Goal: Information Seeking & Learning: Check status

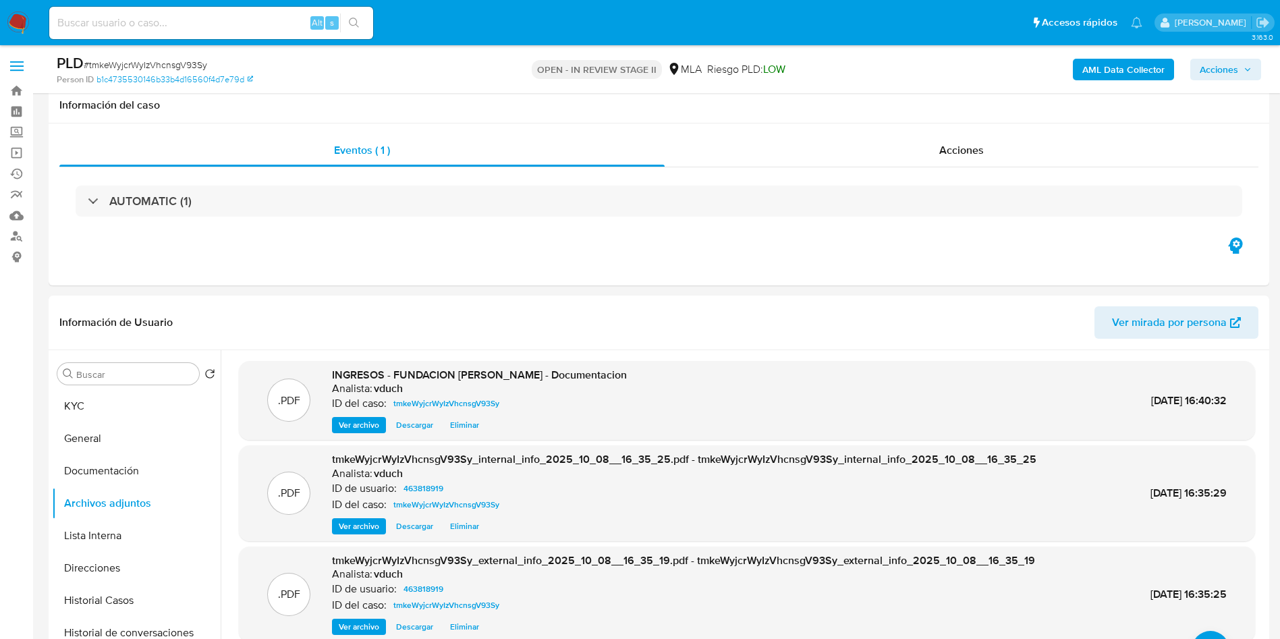
select select "10"
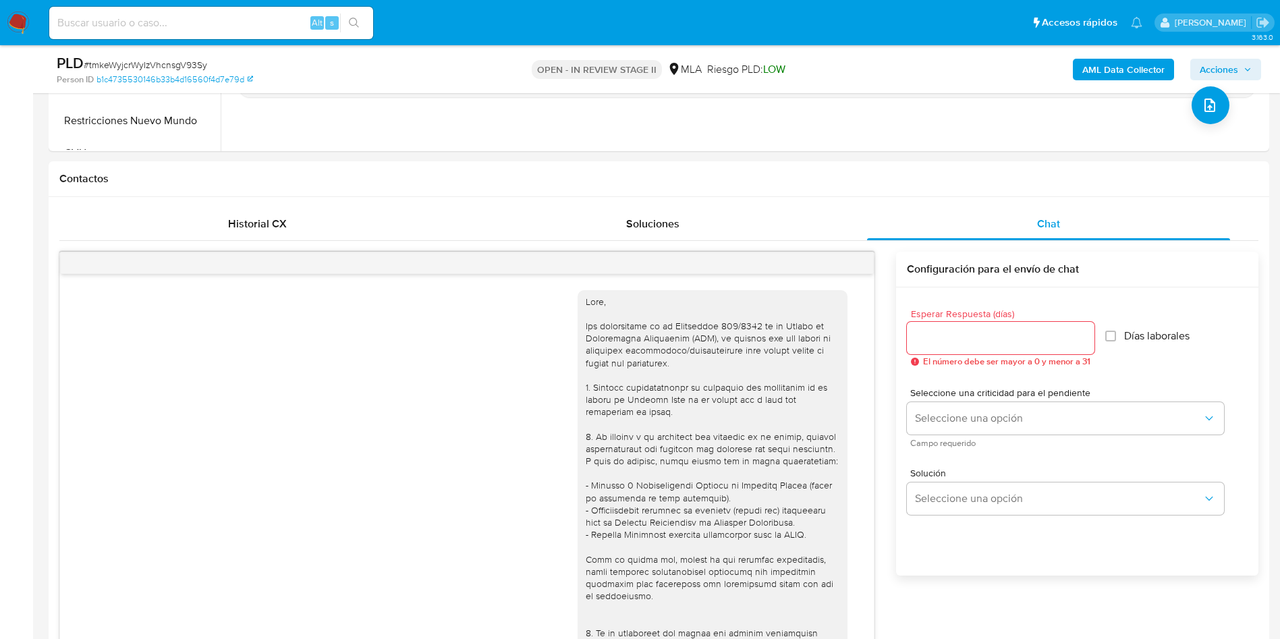
scroll to position [1117, 0]
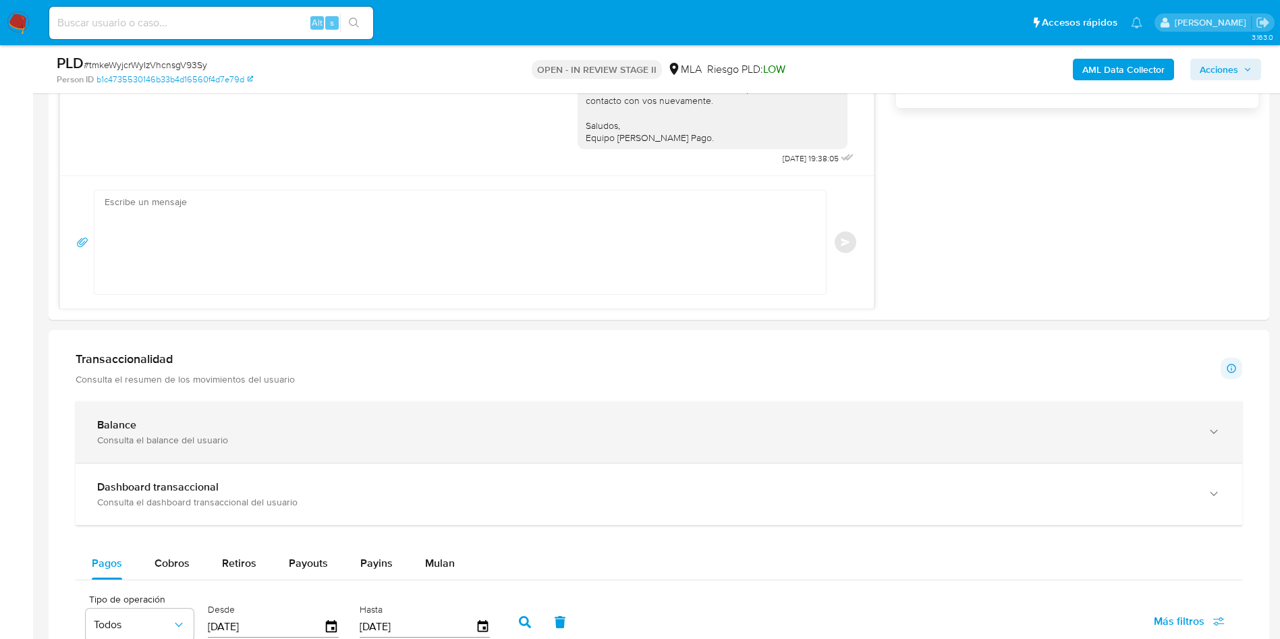
click at [201, 420] on div "Balance" at bounding box center [645, 424] width 1096 height 13
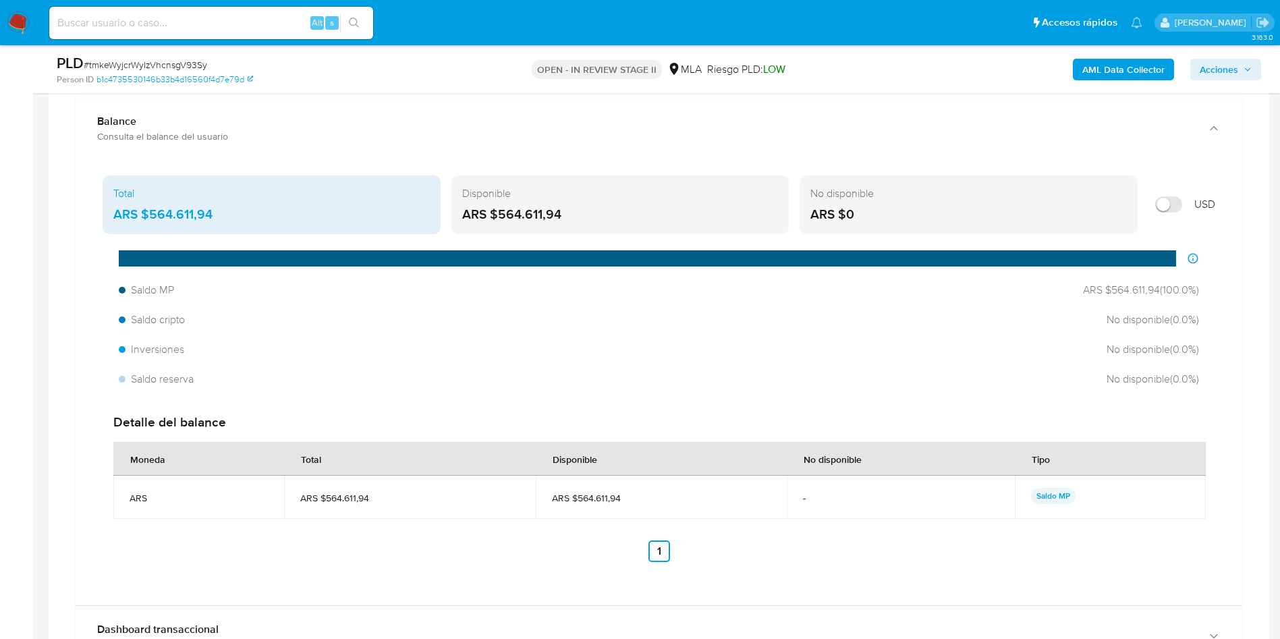
scroll to position [1720, 0]
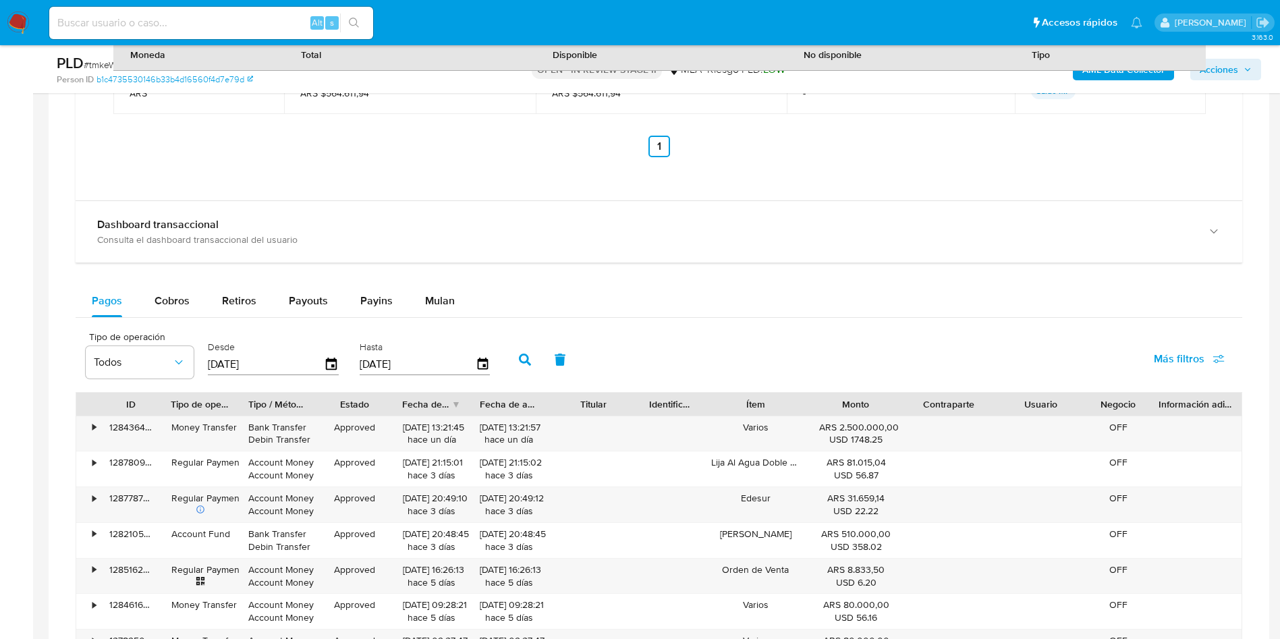
click at [333, 316] on button "Payouts" at bounding box center [309, 301] width 72 height 32
select select "10"
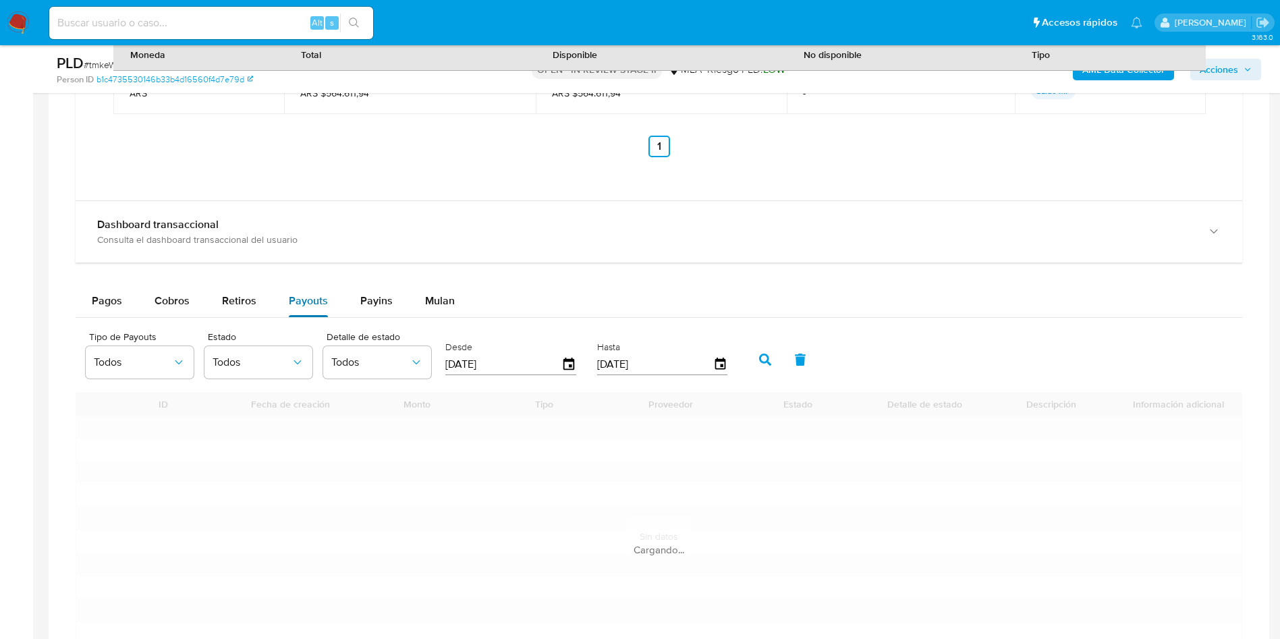
click at [323, 301] on span "Payouts" at bounding box center [308, 301] width 39 height 16
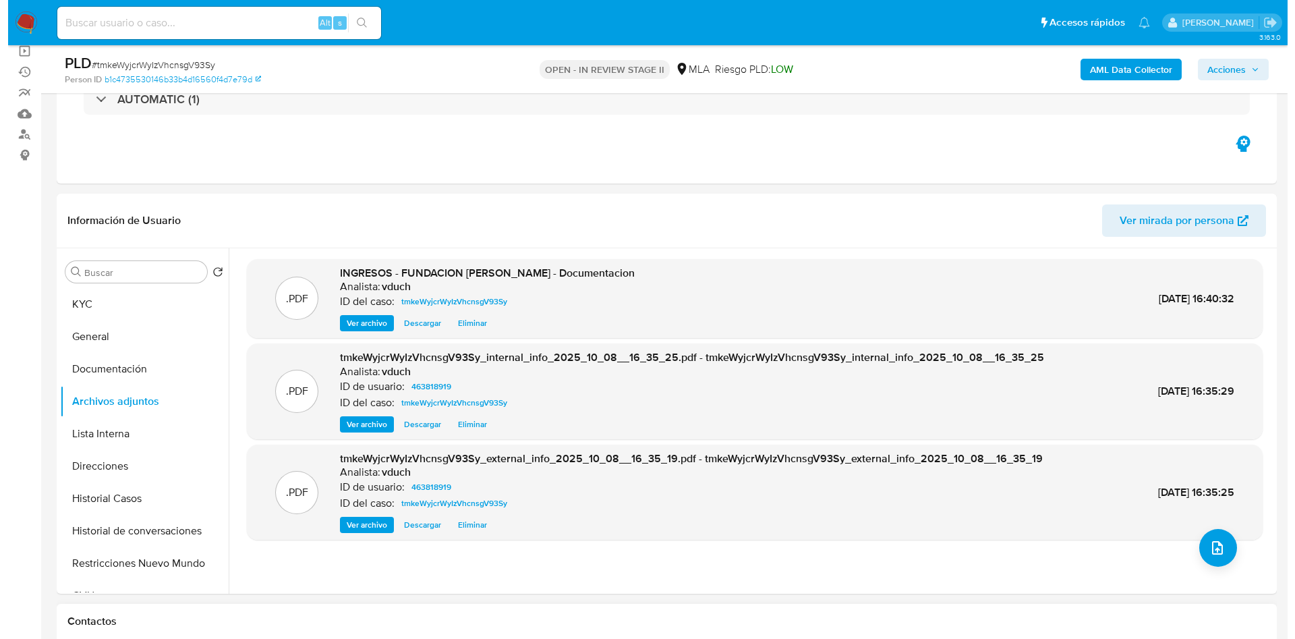
scroll to position [202, 0]
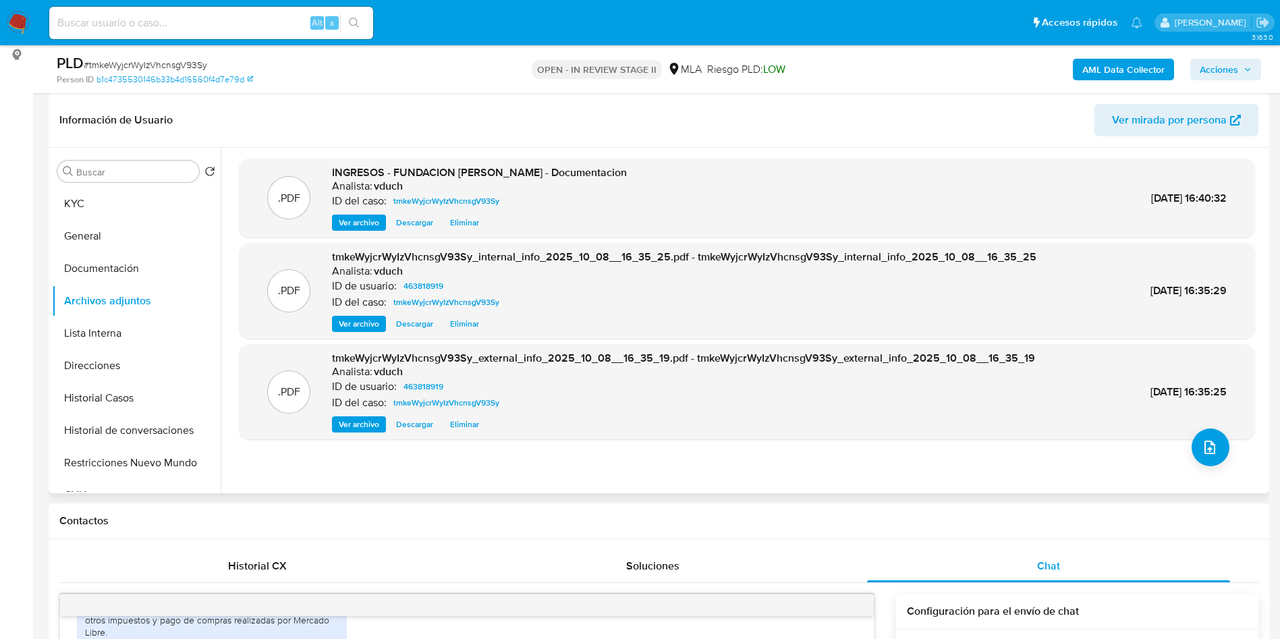
click at [1229, 464] on div ".PDF INGRESOS - FUNDACION MARGARITA BARRIENTOS - Documentacion Analista: vduch …" at bounding box center [747, 321] width 1016 height 324
click at [1222, 443] on button "upload-file" at bounding box center [1210, 447] width 38 height 38
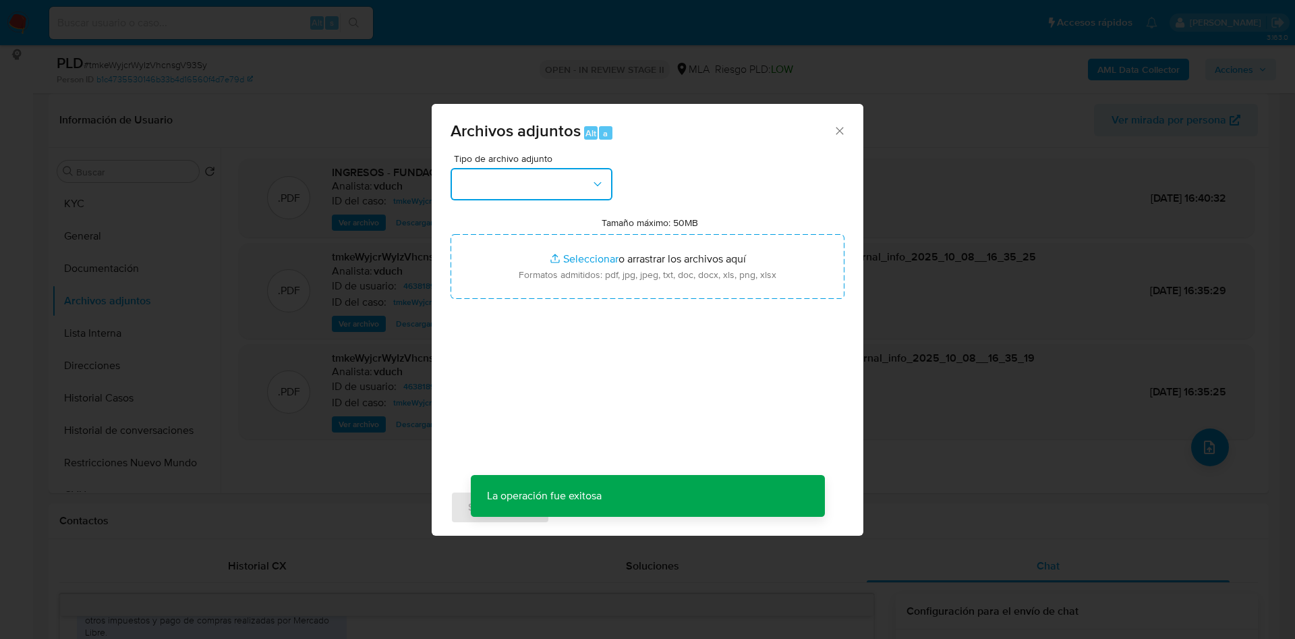
click at [580, 186] on button "button" at bounding box center [532, 184] width 162 height 32
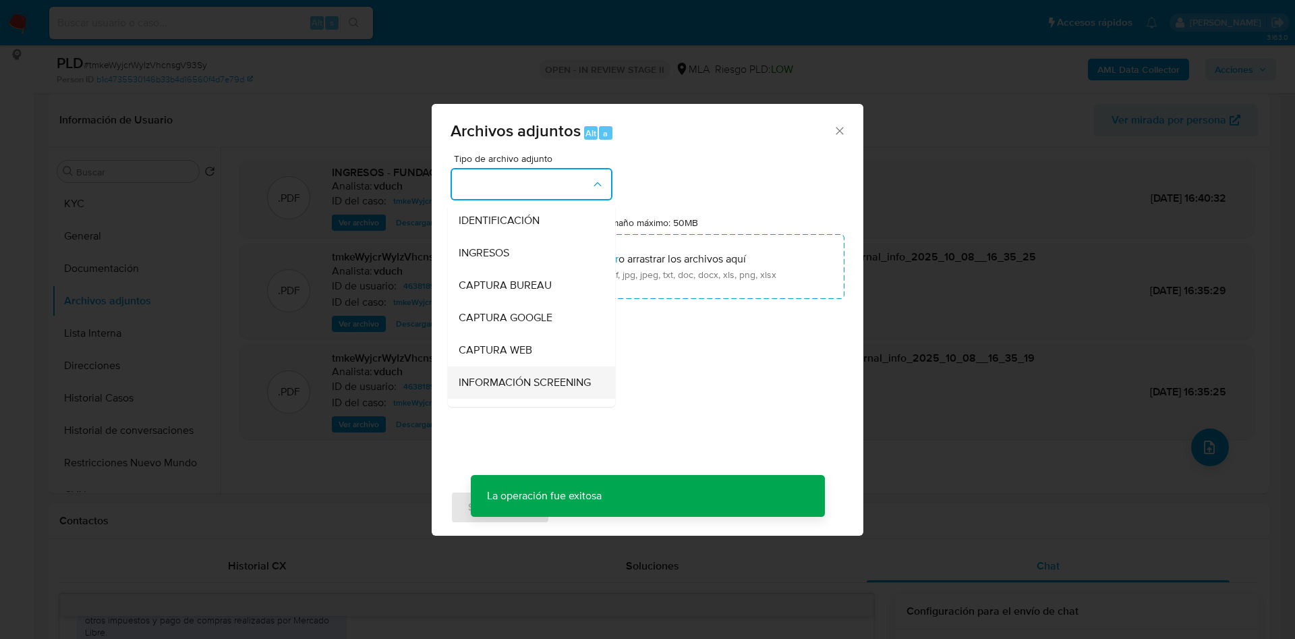
scroll to position [101, 0]
click at [516, 375] on div "OTROS" at bounding box center [528, 378] width 138 height 32
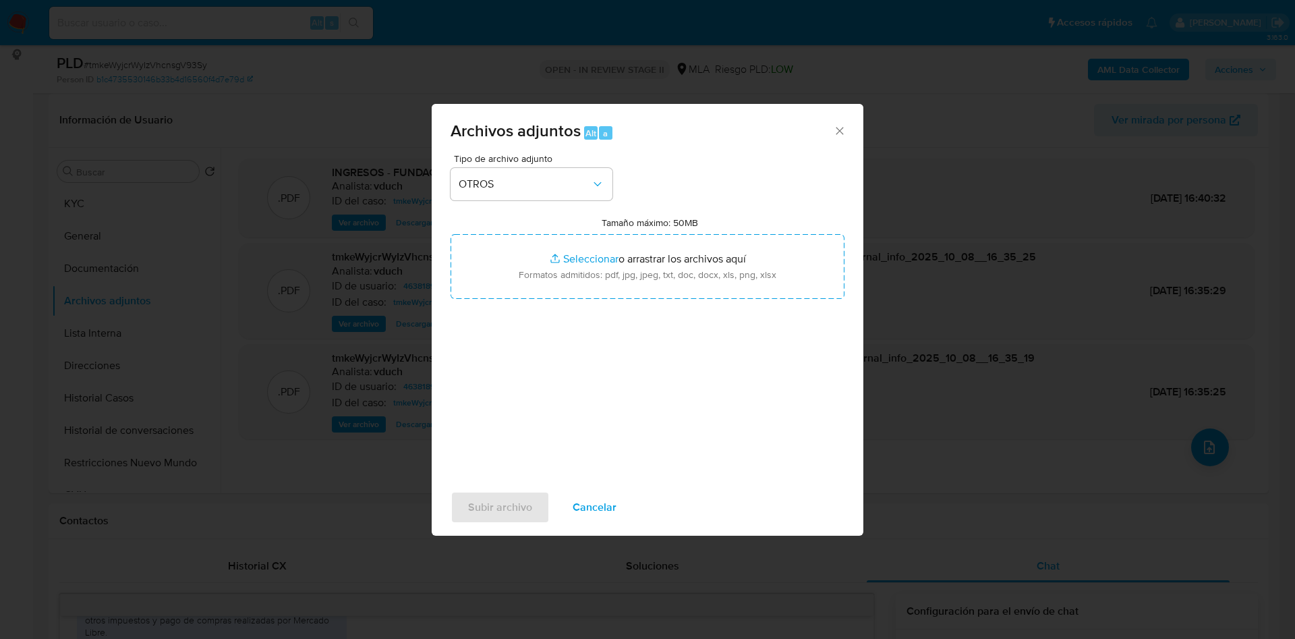
click at [621, 507] on button "Cancelar" at bounding box center [594, 507] width 79 height 32
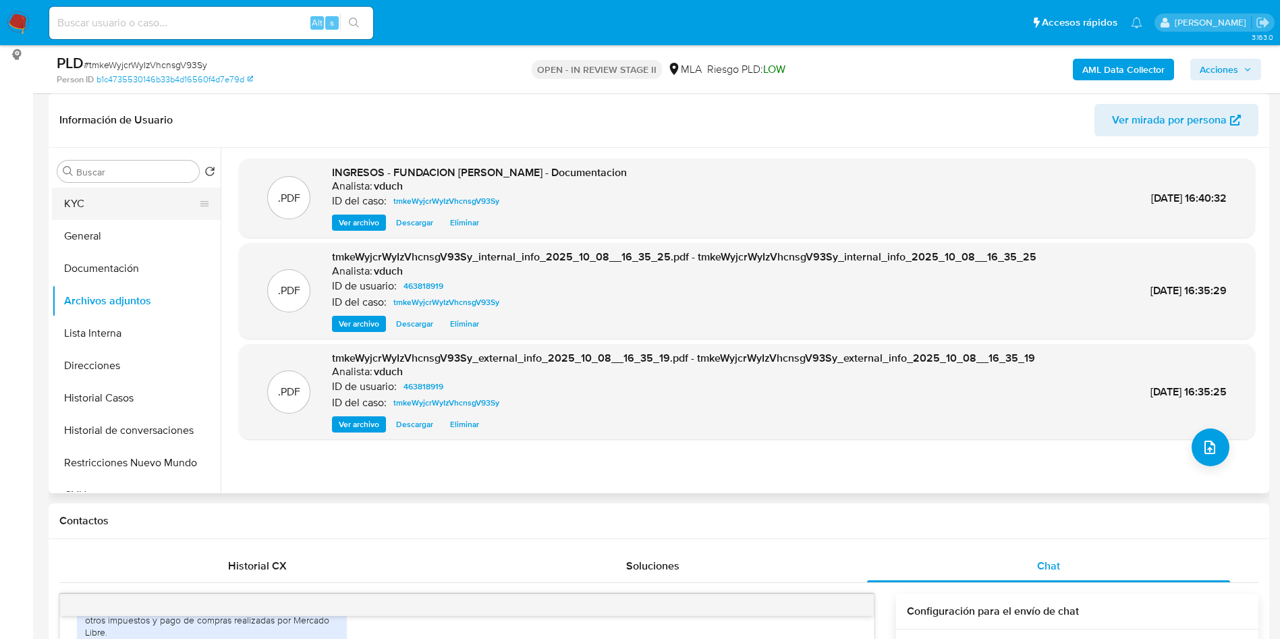
click at [65, 193] on button "KYC" at bounding box center [131, 204] width 158 height 32
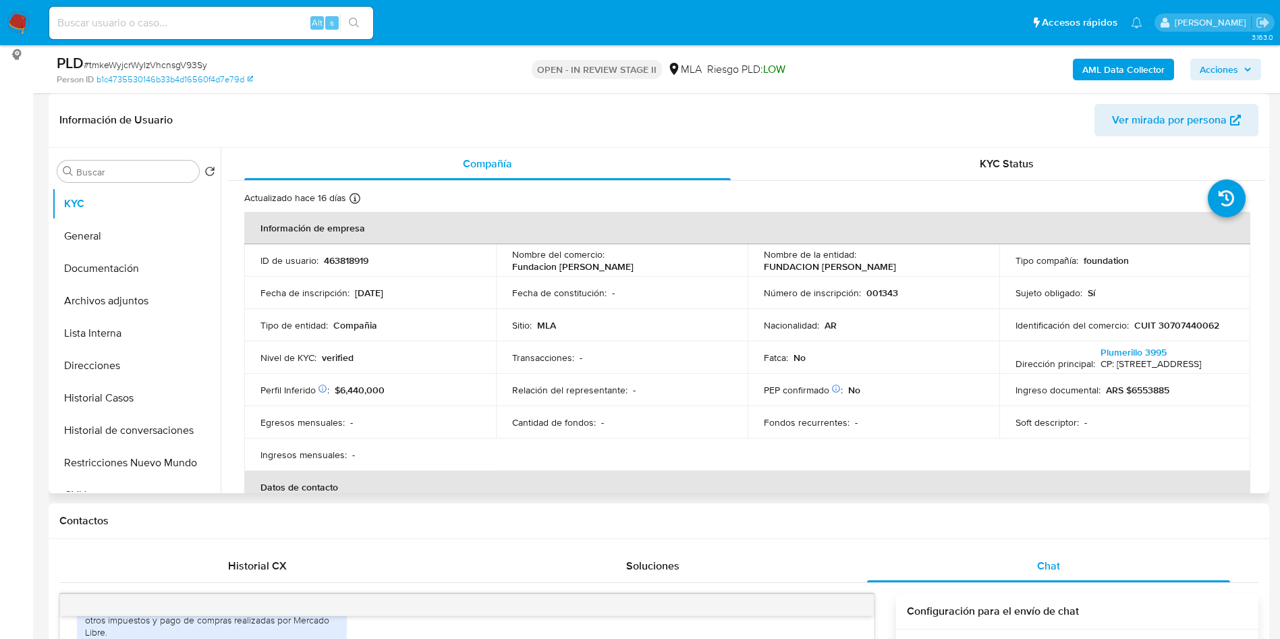
click at [1176, 314] on td "Identificación del comercio : CUIT 30707440062" at bounding box center [1125, 325] width 252 height 32
click at [1184, 326] on p "CUIT 30707440062" at bounding box center [1176, 325] width 85 height 12
copy p "30707440062"
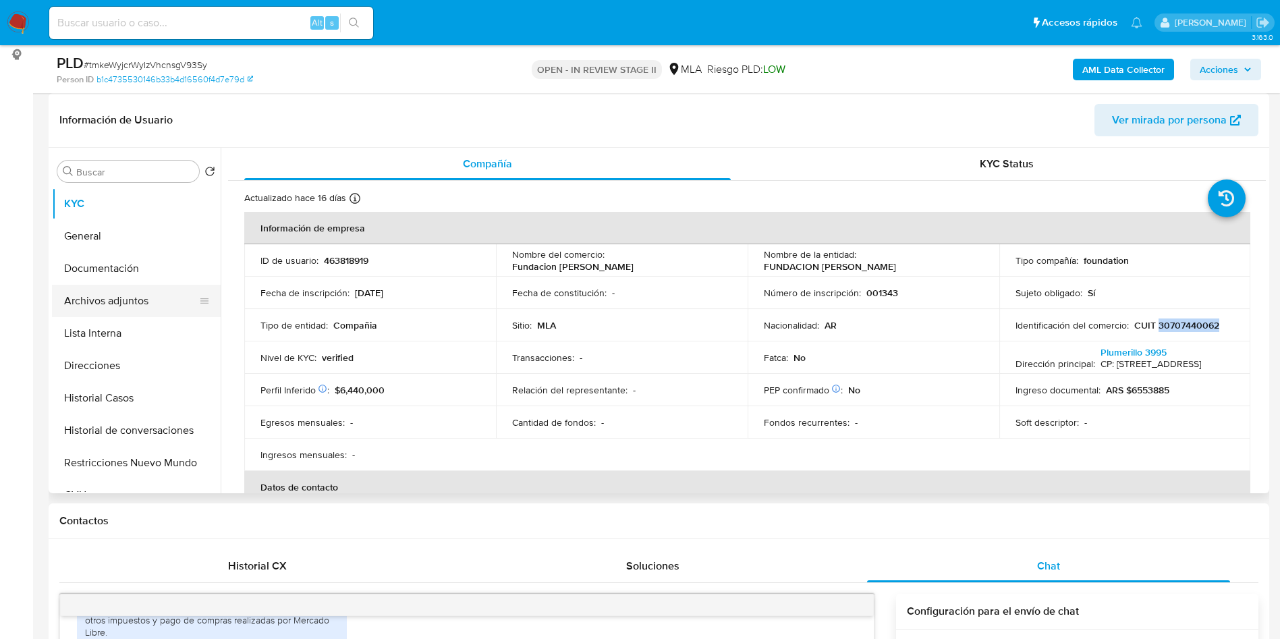
click at [158, 306] on button "Archivos adjuntos" at bounding box center [131, 301] width 158 height 32
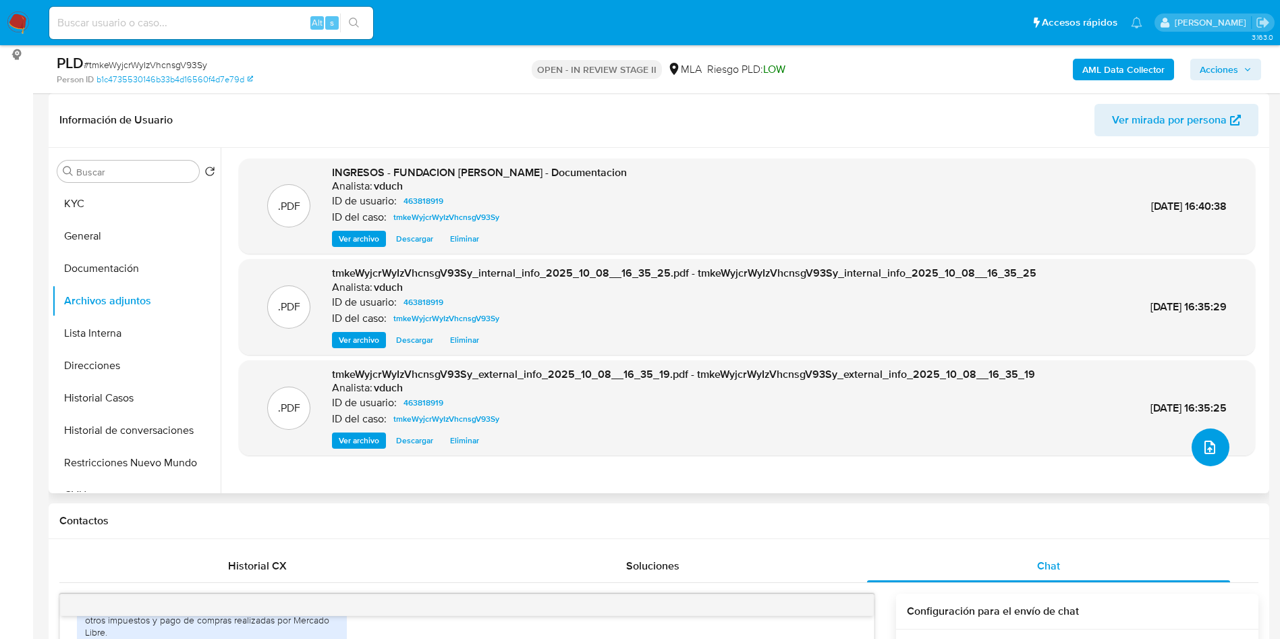
click at [1221, 439] on button "upload-file" at bounding box center [1210, 447] width 38 height 38
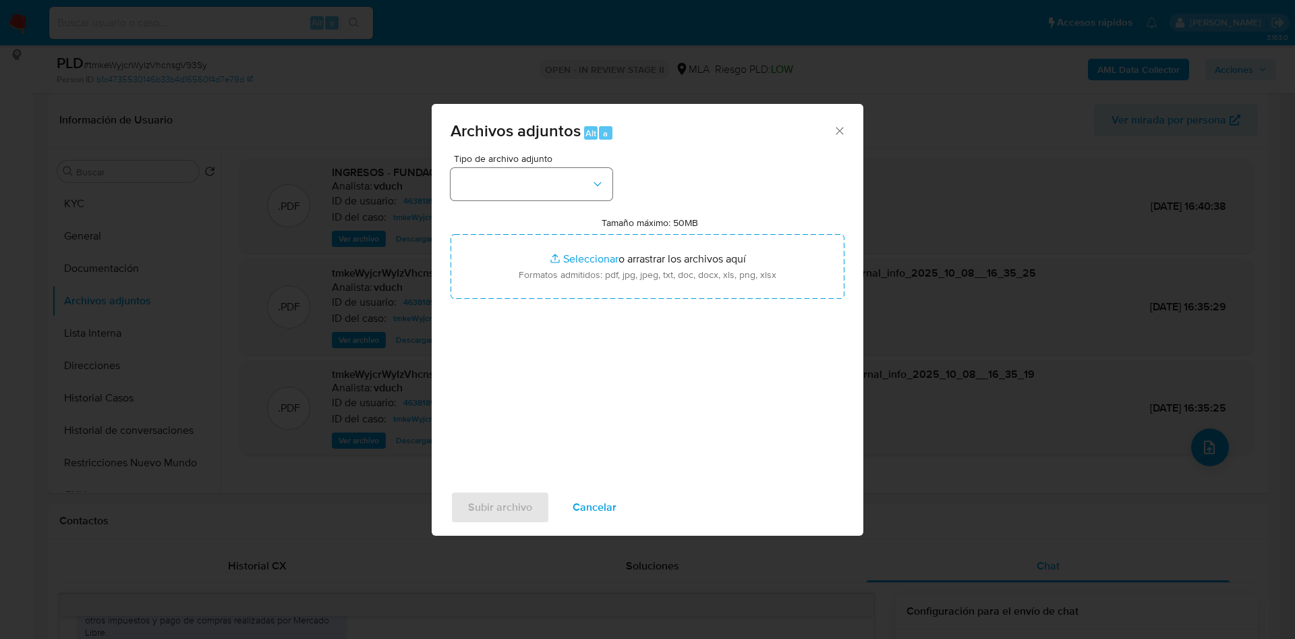
click at [579, 206] on div "Tipo de archivo adjunto Tamaño máximo: 50MB Seleccionar archivos Seleccionar o …" at bounding box center [648, 313] width 394 height 318
click at [581, 196] on button "button" at bounding box center [532, 184] width 162 height 32
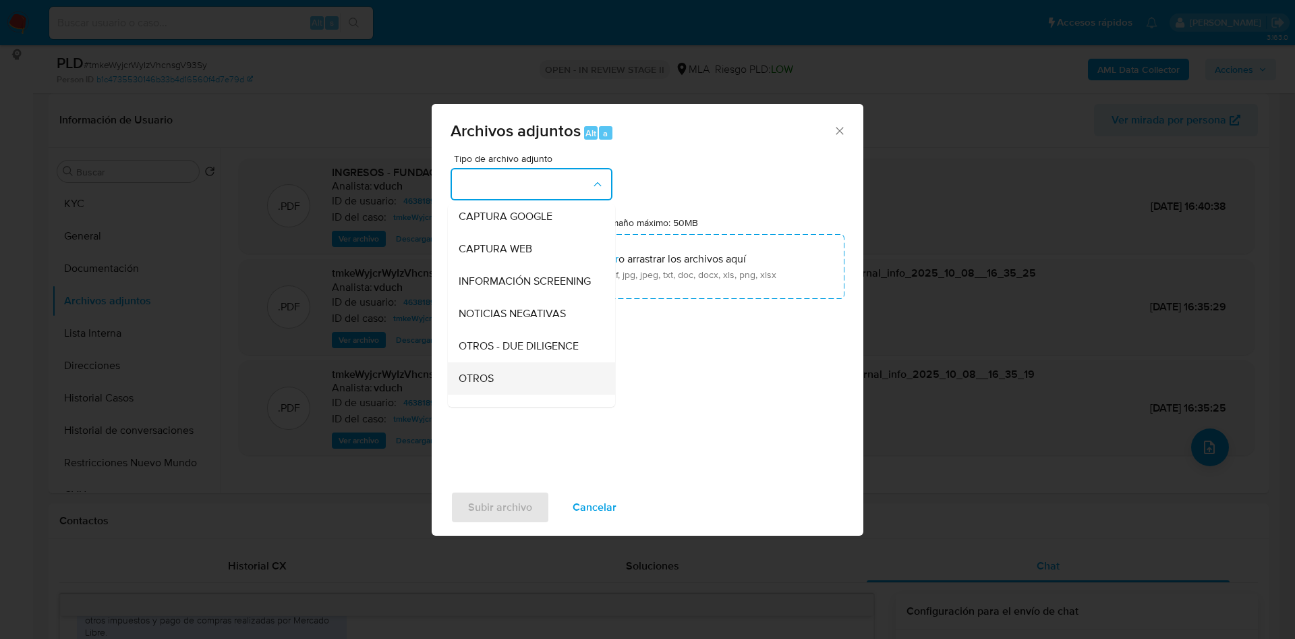
click at [509, 381] on div "OTROS" at bounding box center [528, 378] width 138 height 32
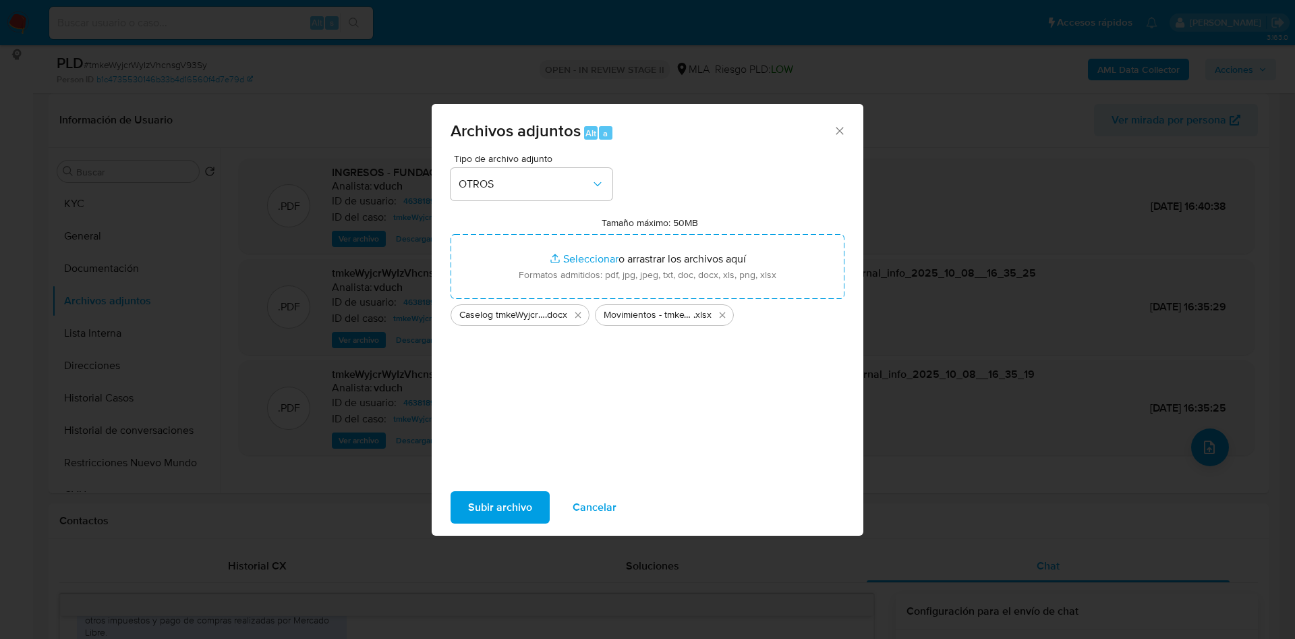
click at [494, 512] on span "Subir archivo" at bounding box center [500, 507] width 64 height 30
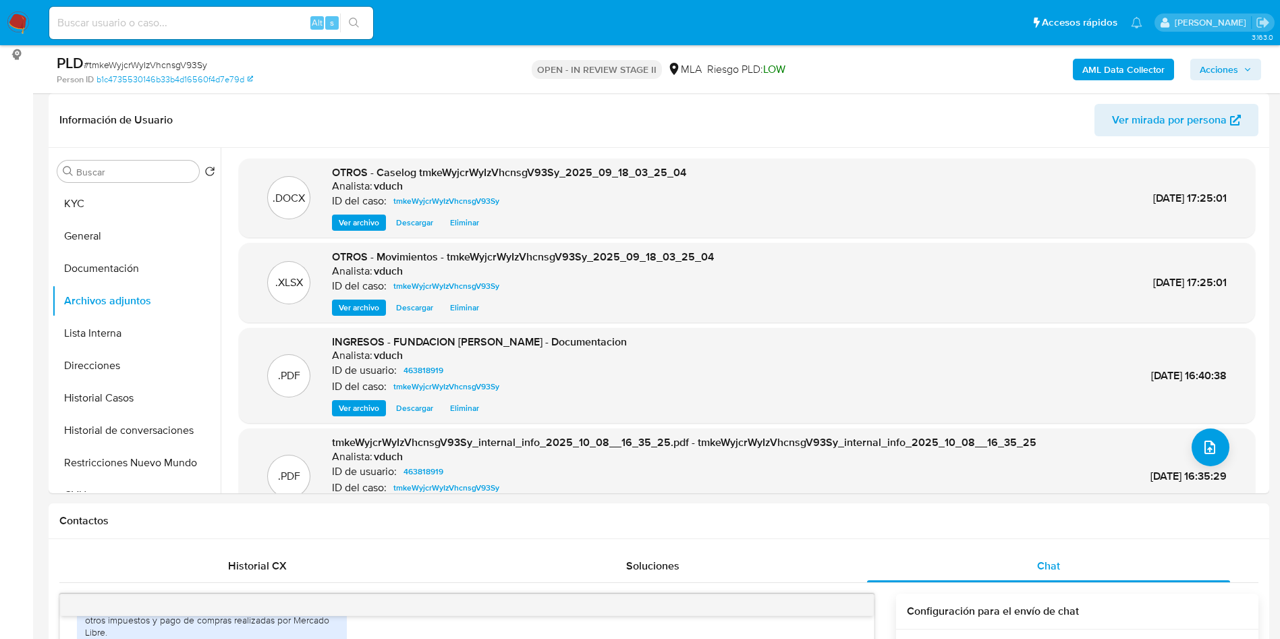
click at [322, 86] on div "PLD # tmkeWyjcrWyIzVhcnsgV93Sy Person ID b1c4735530146b33b4d16560f4d7e79d OPEN …" at bounding box center [659, 69] width 1220 height 48
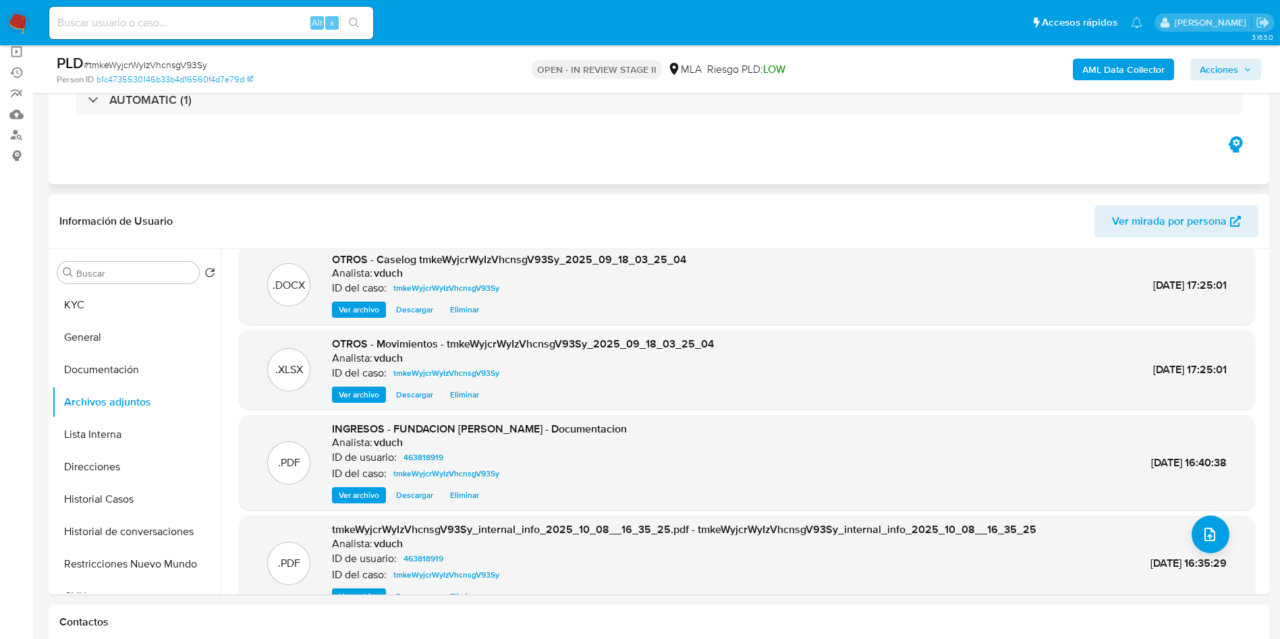
scroll to position [0, 0]
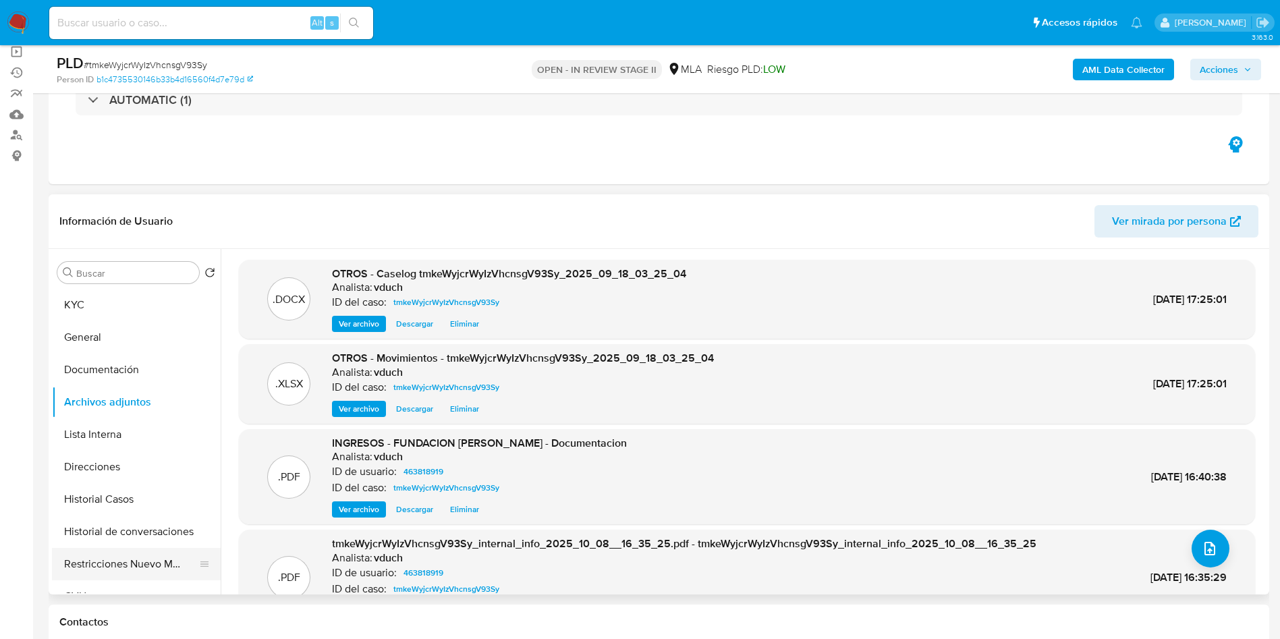
click at [175, 567] on button "Restricciones Nuevo Mundo" at bounding box center [131, 564] width 158 height 32
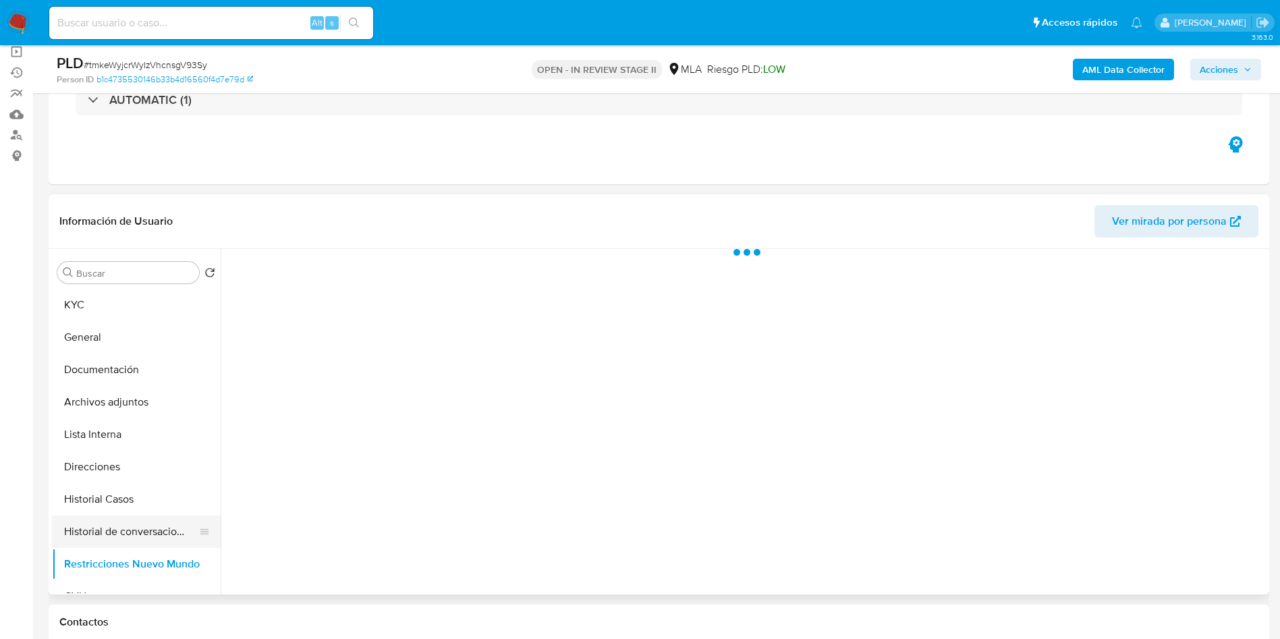
click at [159, 530] on button "Historial de conversaciones" at bounding box center [131, 531] width 158 height 32
click at [186, 401] on button "Archivos adjuntos" at bounding box center [131, 402] width 158 height 32
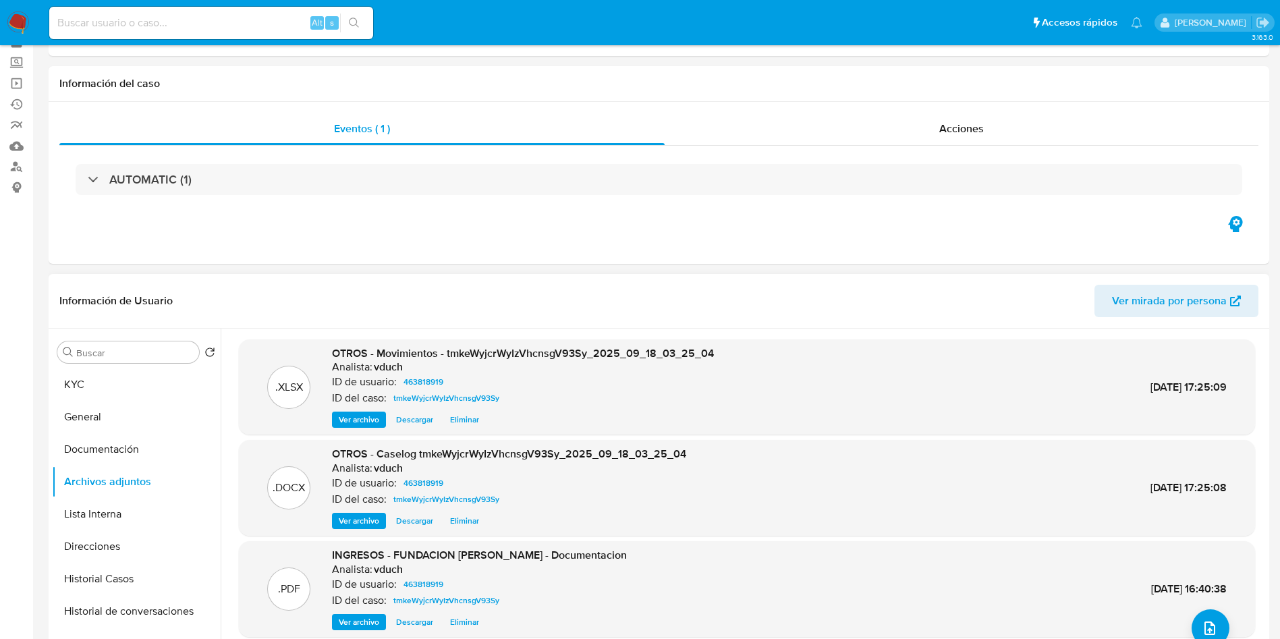
scroll to position [101, 0]
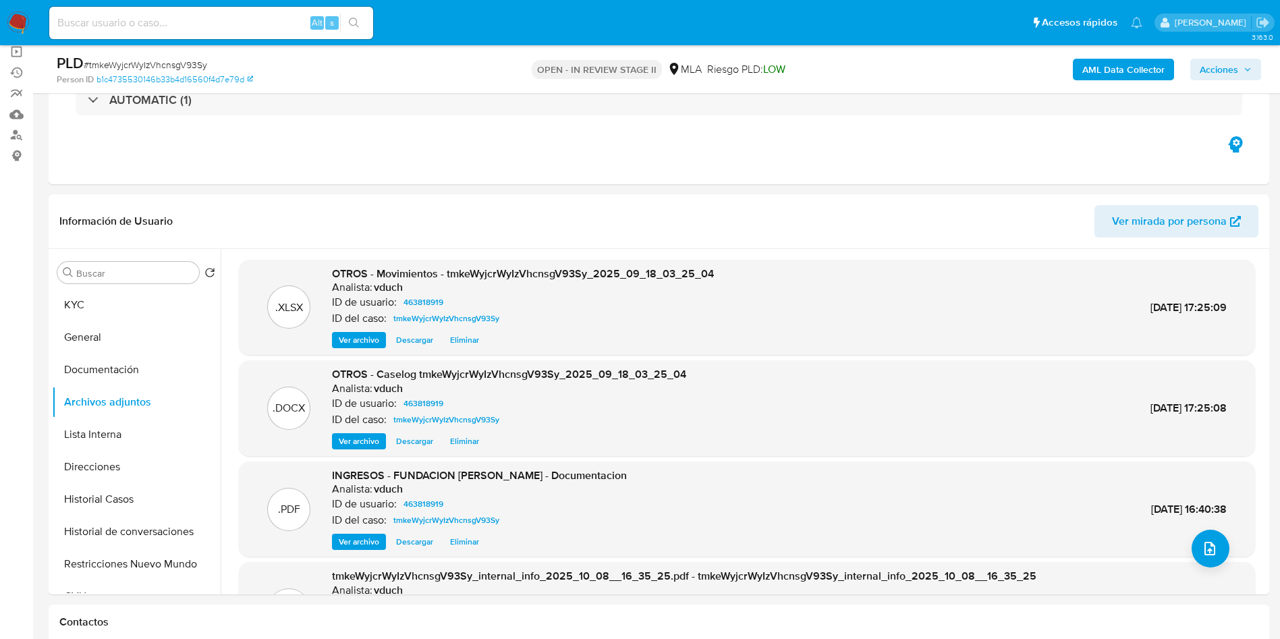
click at [1260, 63] on button "Acciones" at bounding box center [1225, 70] width 71 height 22
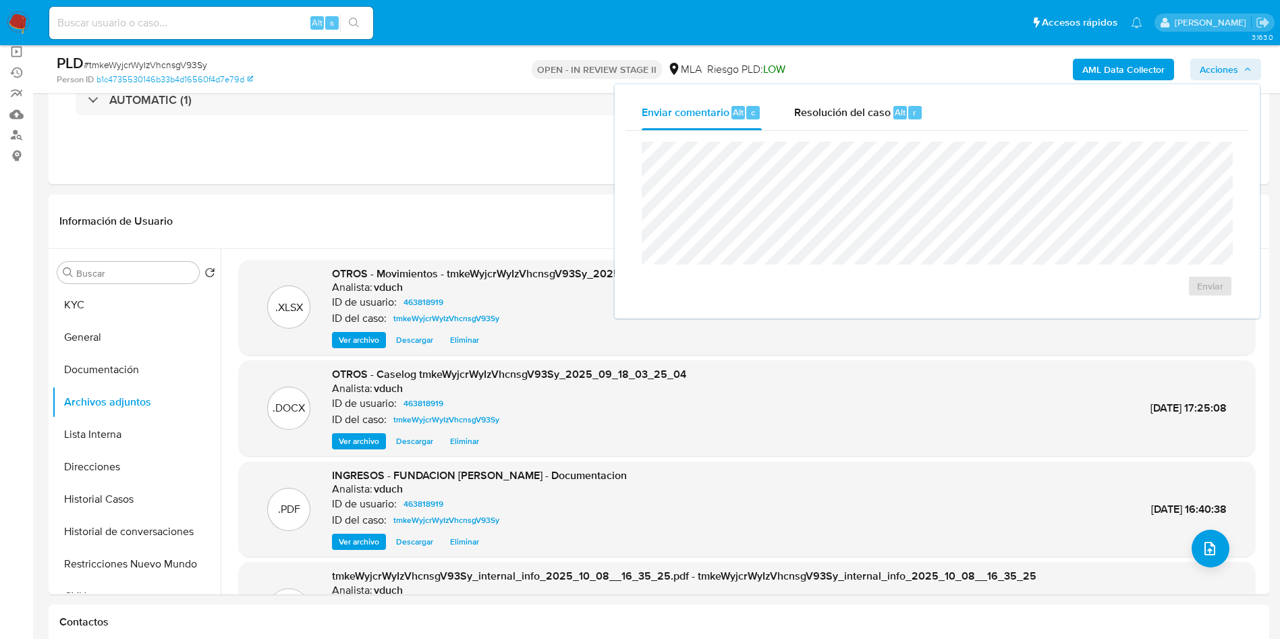
click at [1230, 77] on span "Acciones" at bounding box center [1218, 70] width 38 height 22
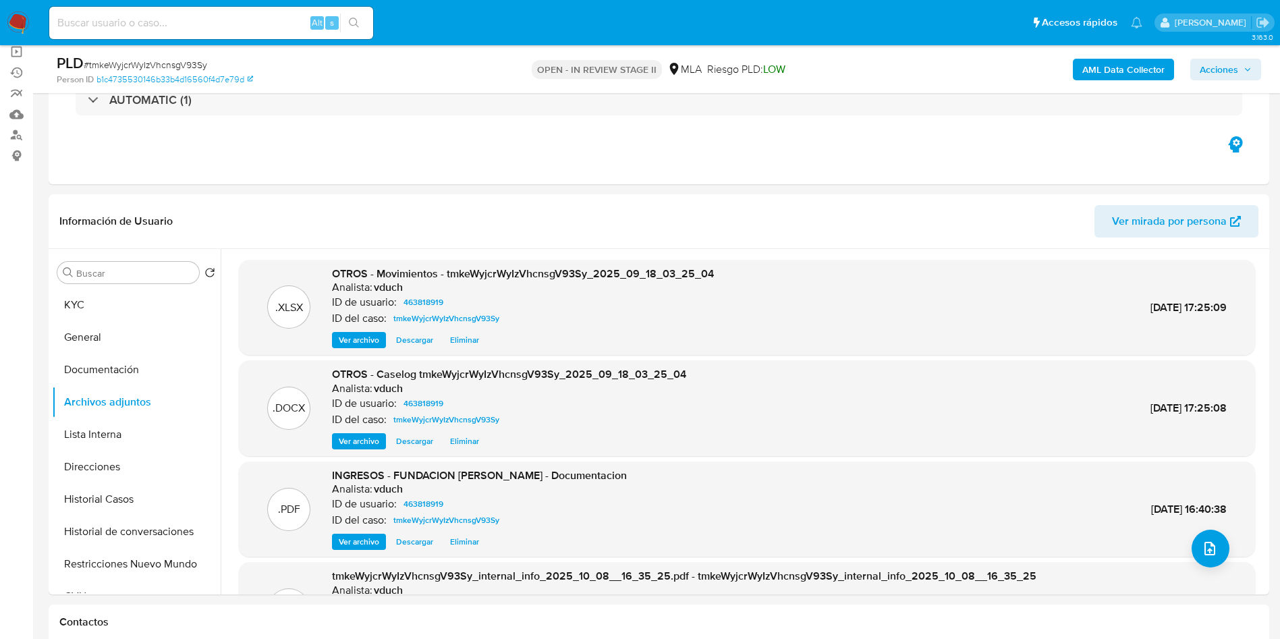
click at [1271, 67] on div "PLD # tmkeWyjcrWyIzVhcnsgV93Sy Person ID b1c4735530146b33b4d16560f4d7e79d OPEN …" at bounding box center [640, 69] width 1280 height 48
click at [1240, 70] on span "Acciones" at bounding box center [1225, 69] width 52 height 19
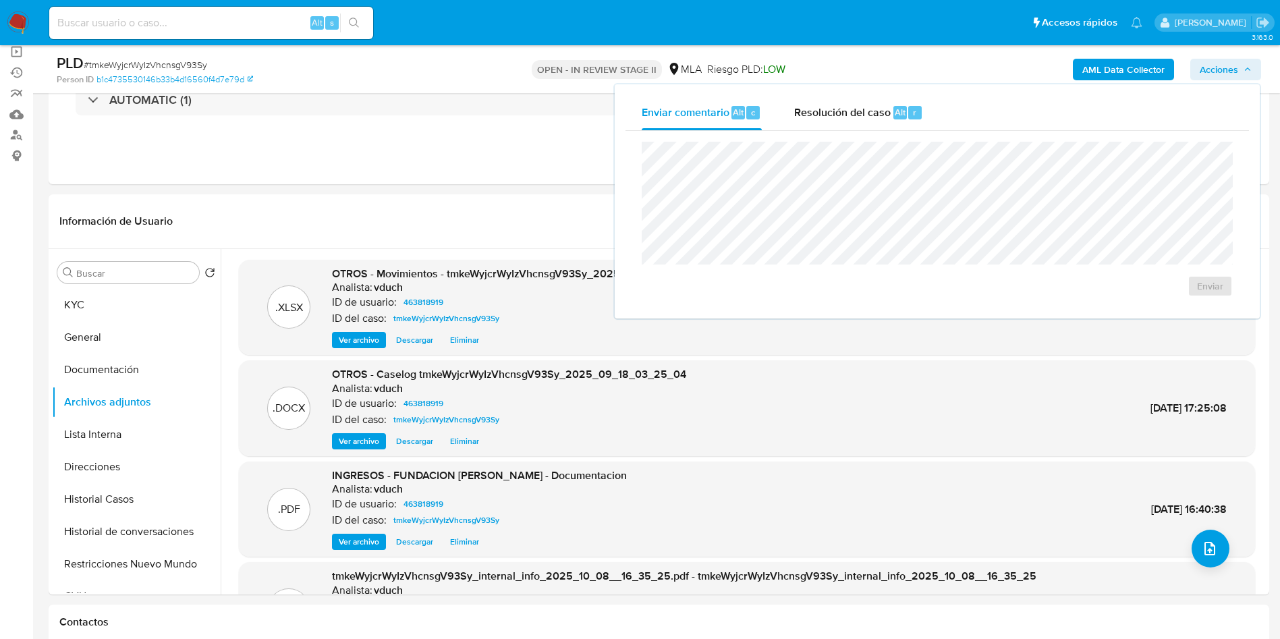
click at [893, 98] on div "Resolución del caso Alt r" at bounding box center [858, 112] width 129 height 35
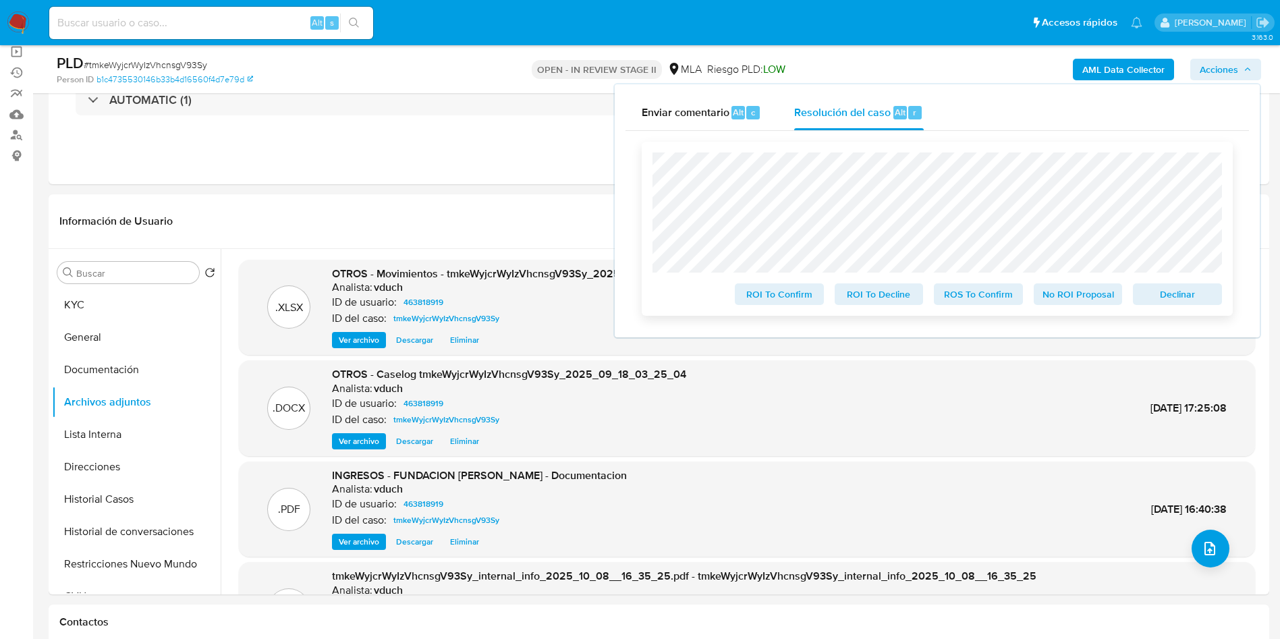
click at [1097, 302] on span "No ROI Proposal" at bounding box center [1078, 294] width 70 height 19
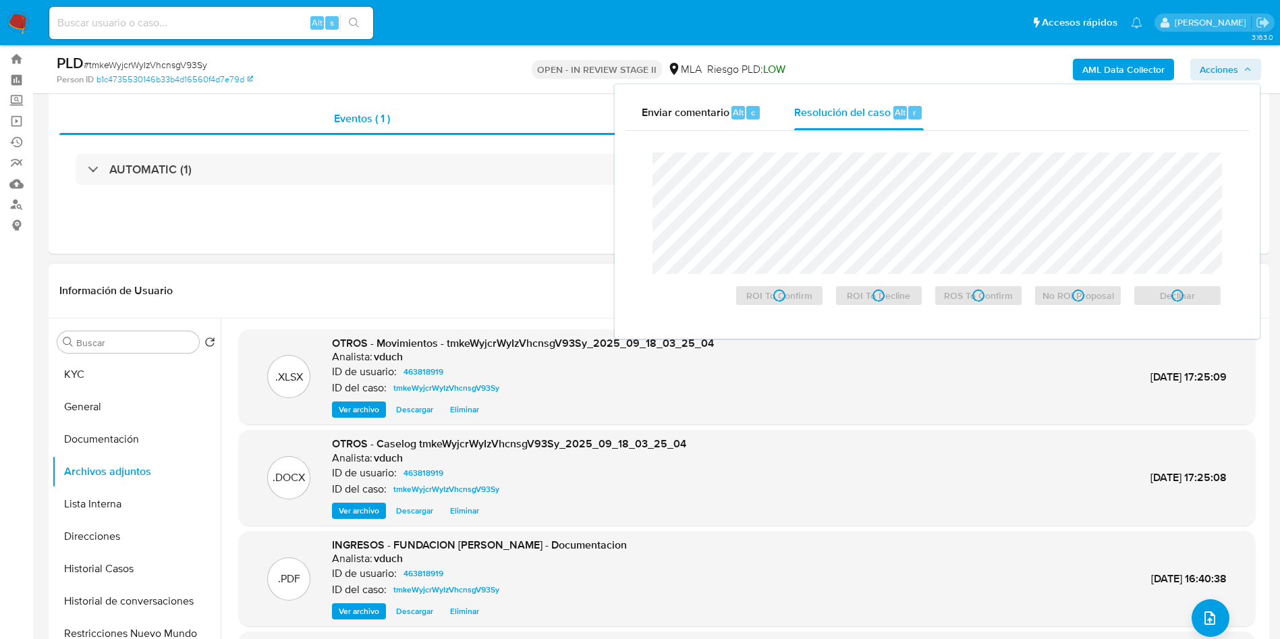
scroll to position [0, 0]
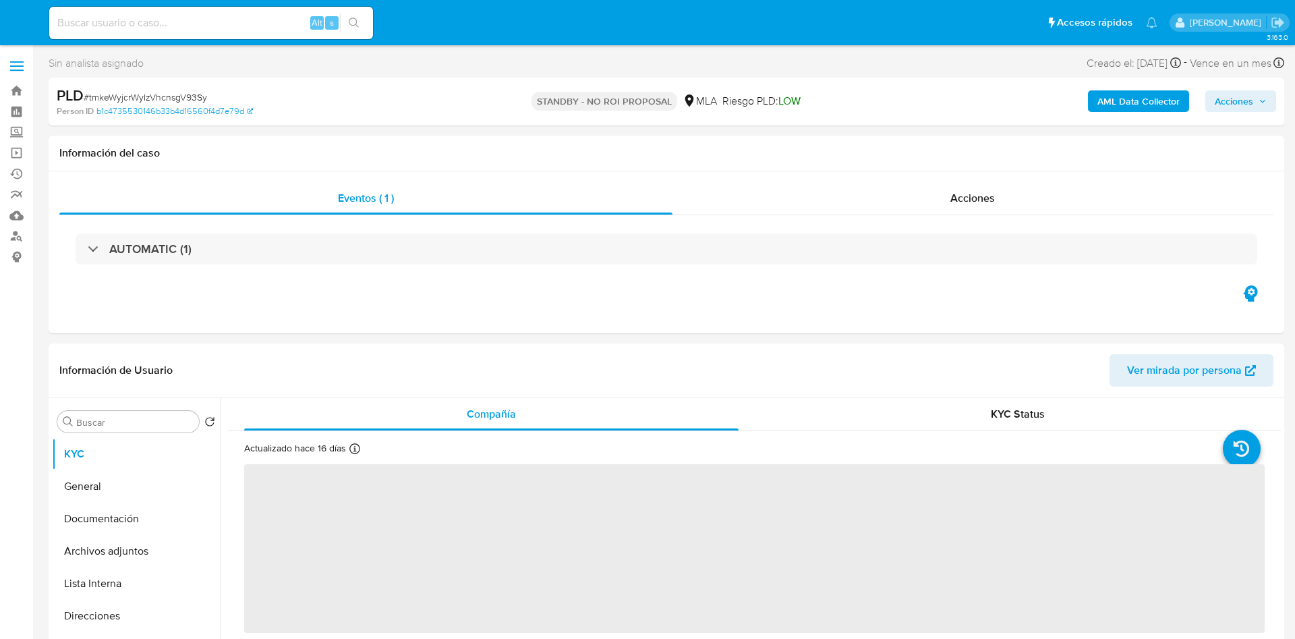
select select "10"
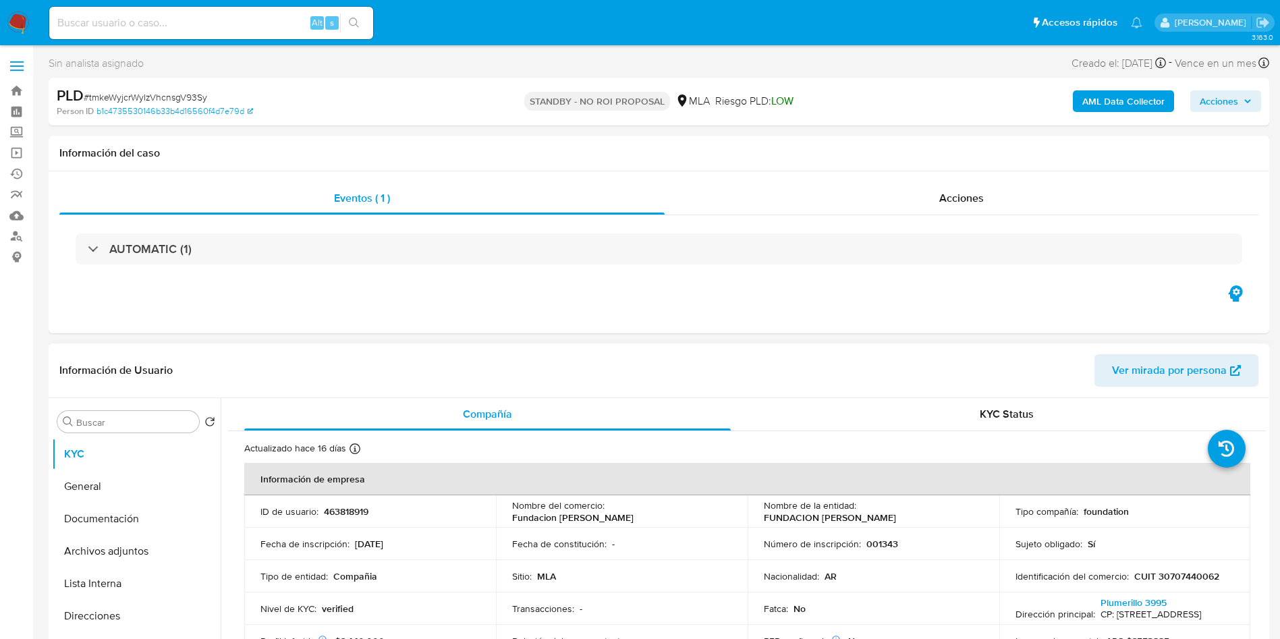
click at [712, 377] on header "Información de Usuario Ver mirada por persona" at bounding box center [658, 370] width 1199 height 32
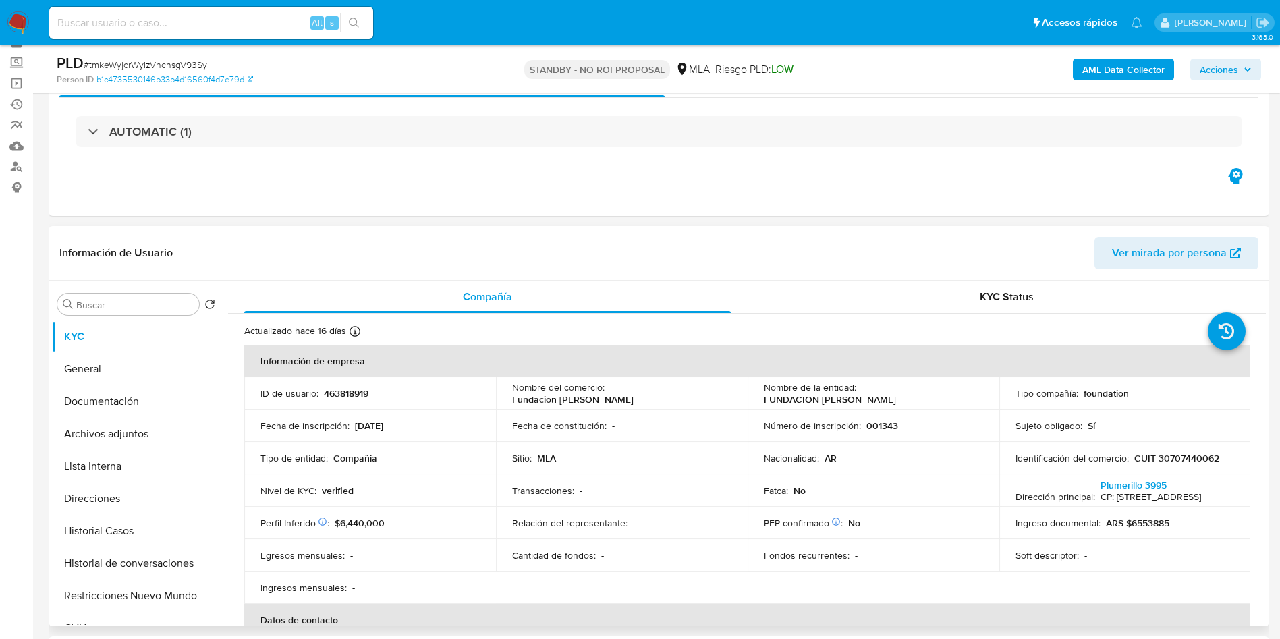
scroll to position [101, 0]
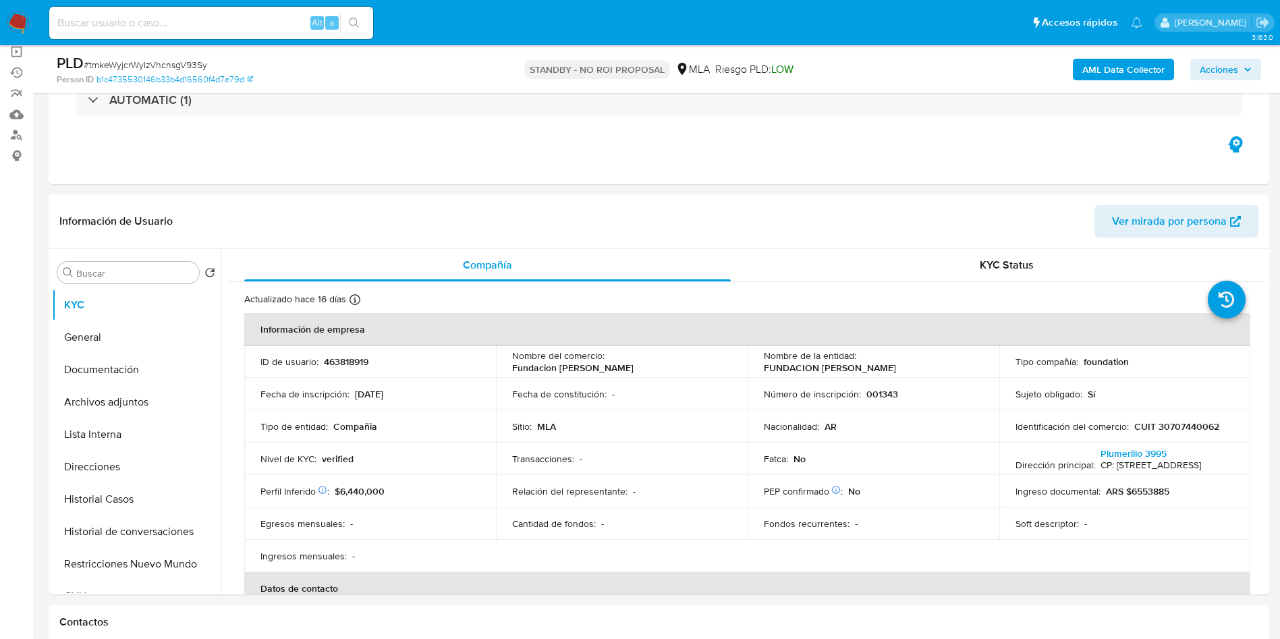
click at [245, 11] on div "Alt s" at bounding box center [211, 23] width 324 height 32
click at [242, 20] on input at bounding box center [211, 23] width 324 height 18
paste input "o5rDkuIzX0uE9eLqVssAwNHD"
type input "o5rDkuIzX0uE9eLqVssAwNHD"
click at [345, 24] on button "search-icon" at bounding box center [354, 22] width 28 height 19
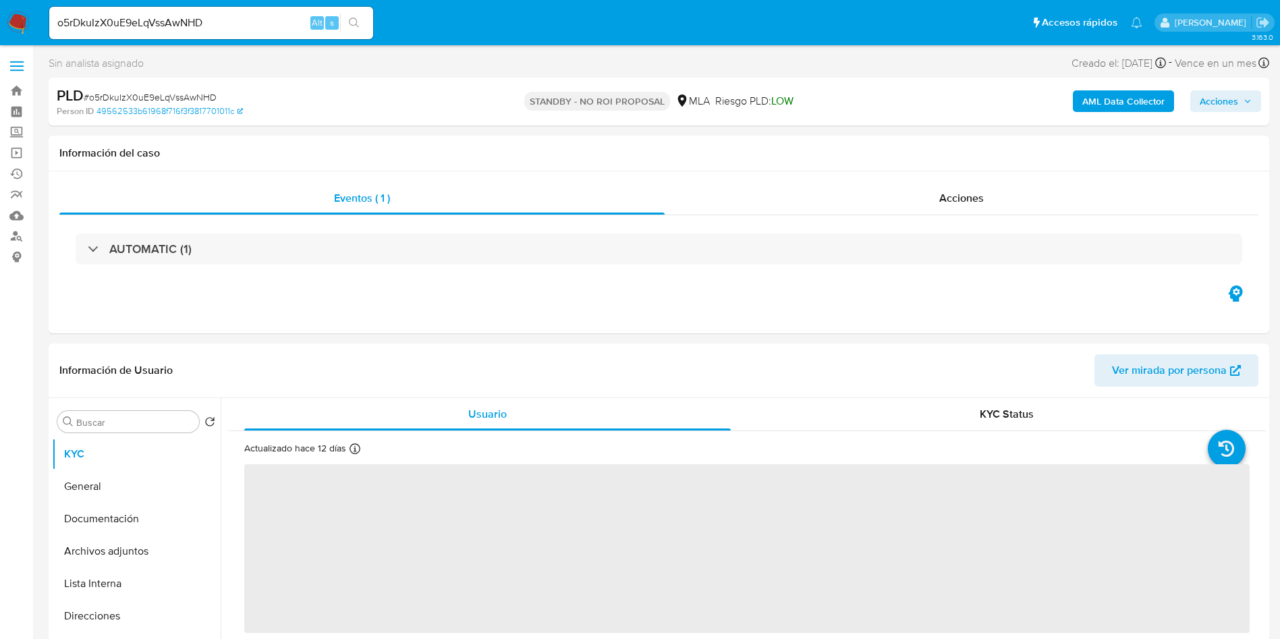
select select "10"
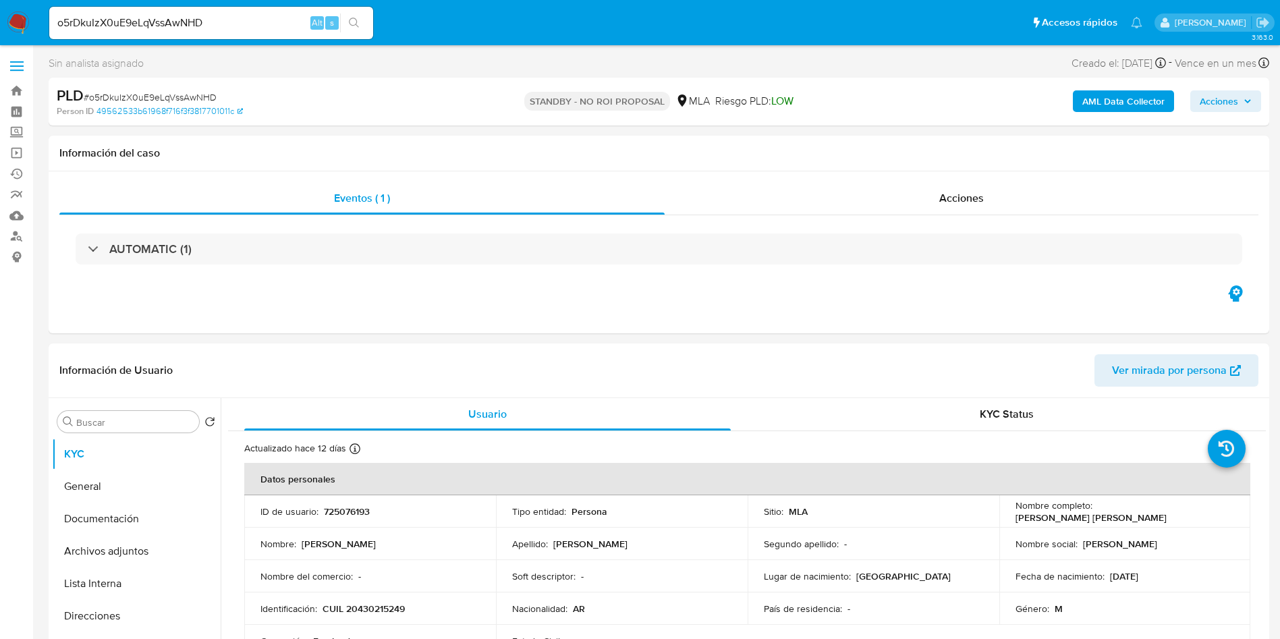
click at [286, 37] on div "o5rDkuIzX0uE9eLqVssAwNHD Alt s" at bounding box center [211, 23] width 324 height 32
click at [257, 26] on input "o5rDkuIzX0uE9eLqVssAwNHD" at bounding box center [211, 23] width 324 height 18
paste input "HzyosZ2l4JfZiT0XYCjEeqit"
type input "HzyosZ2l4JfZiT0XYCjEeqit"
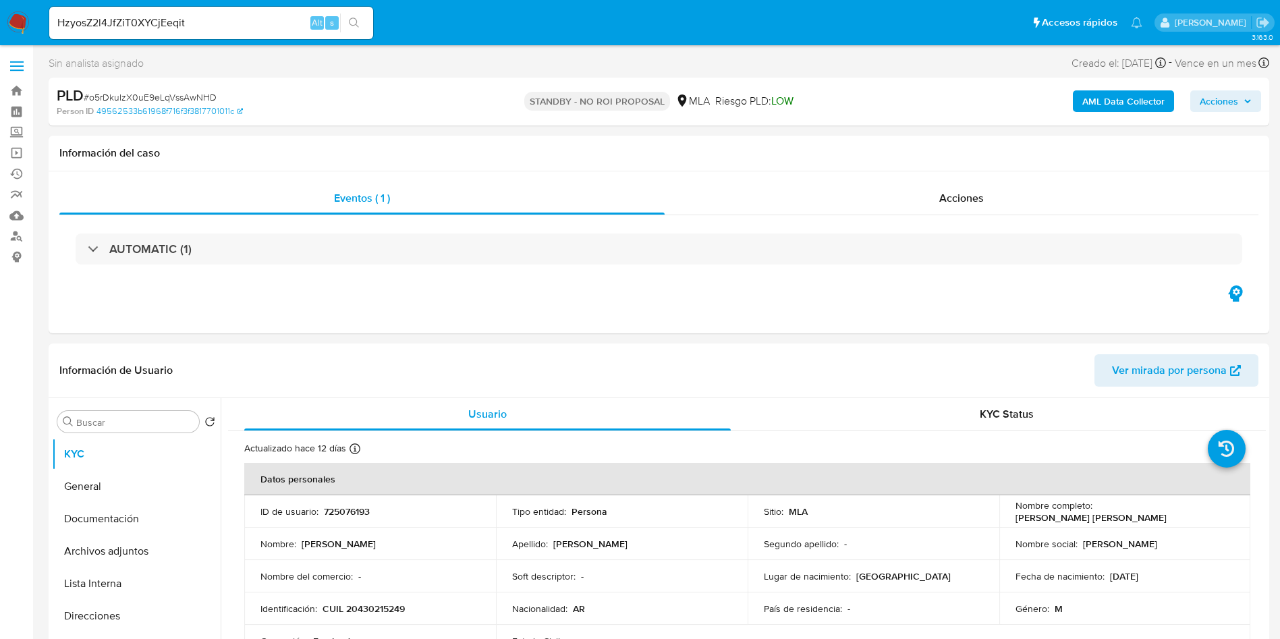
click at [349, 28] on button "search-icon" at bounding box center [354, 22] width 28 height 19
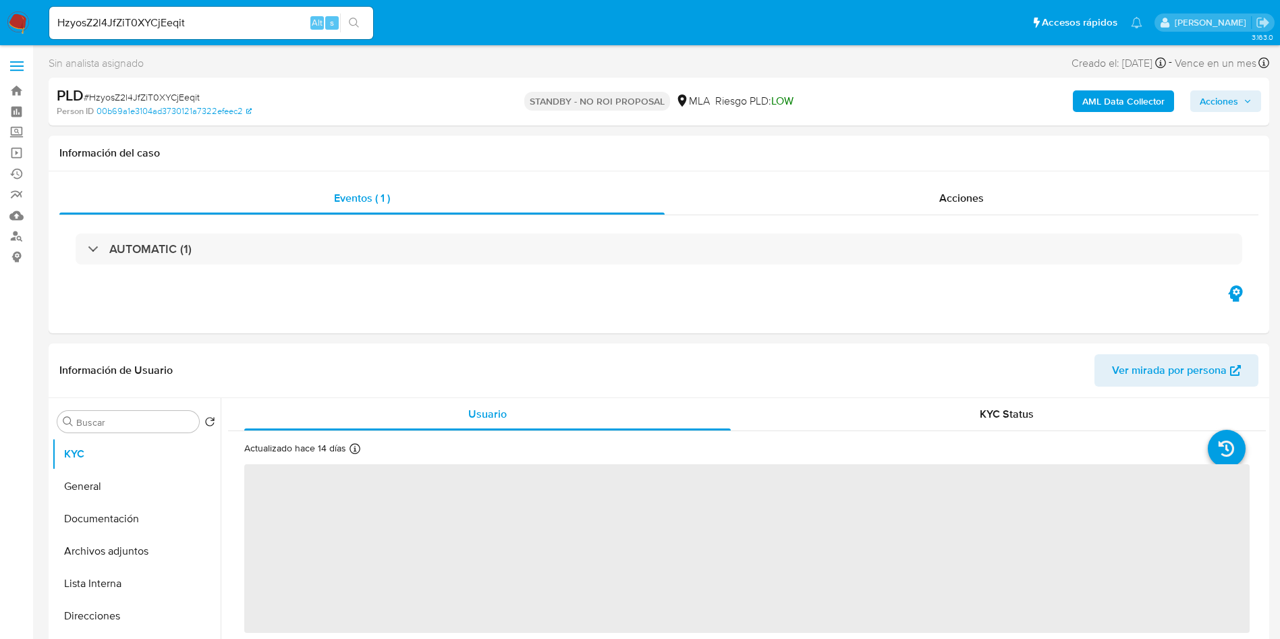
select select "10"
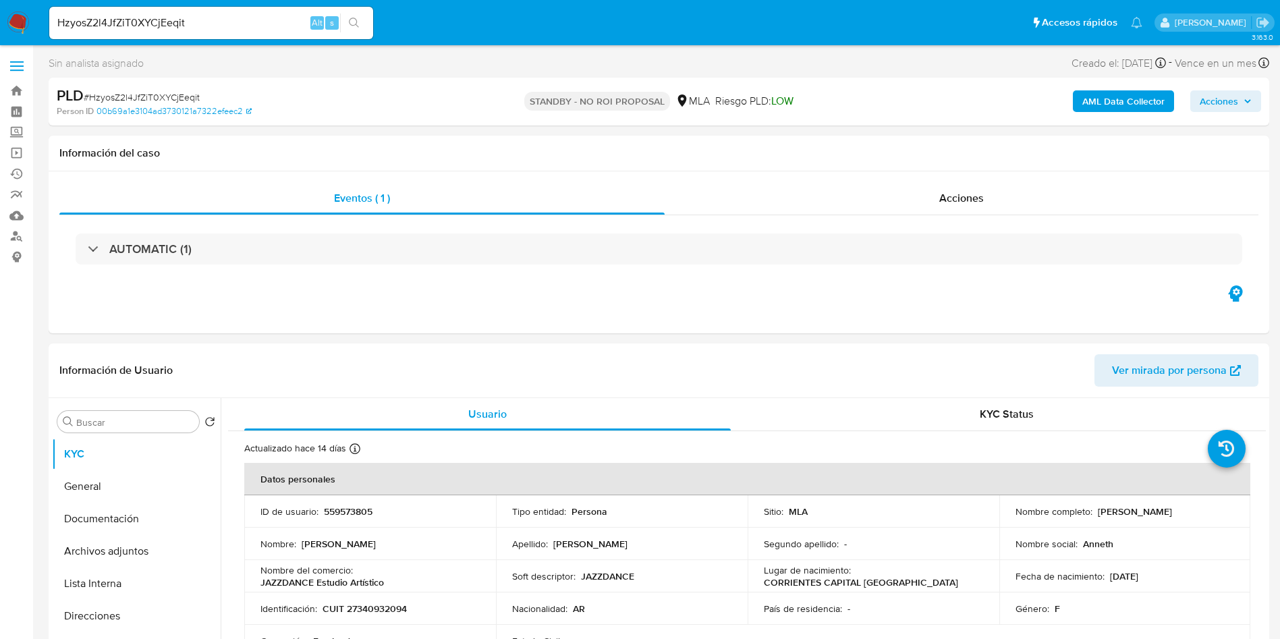
click at [257, 22] on input "HzyosZ2l4JfZiT0XYCjEeqit" at bounding box center [211, 23] width 324 height 18
paste input "6Uk3l98mCk7iXslTAtyO4hEf"
type input "6Uk3l98mCk7iXslTAtyO4hEf"
click at [358, 23] on icon "search-icon" at bounding box center [354, 23] width 11 height 11
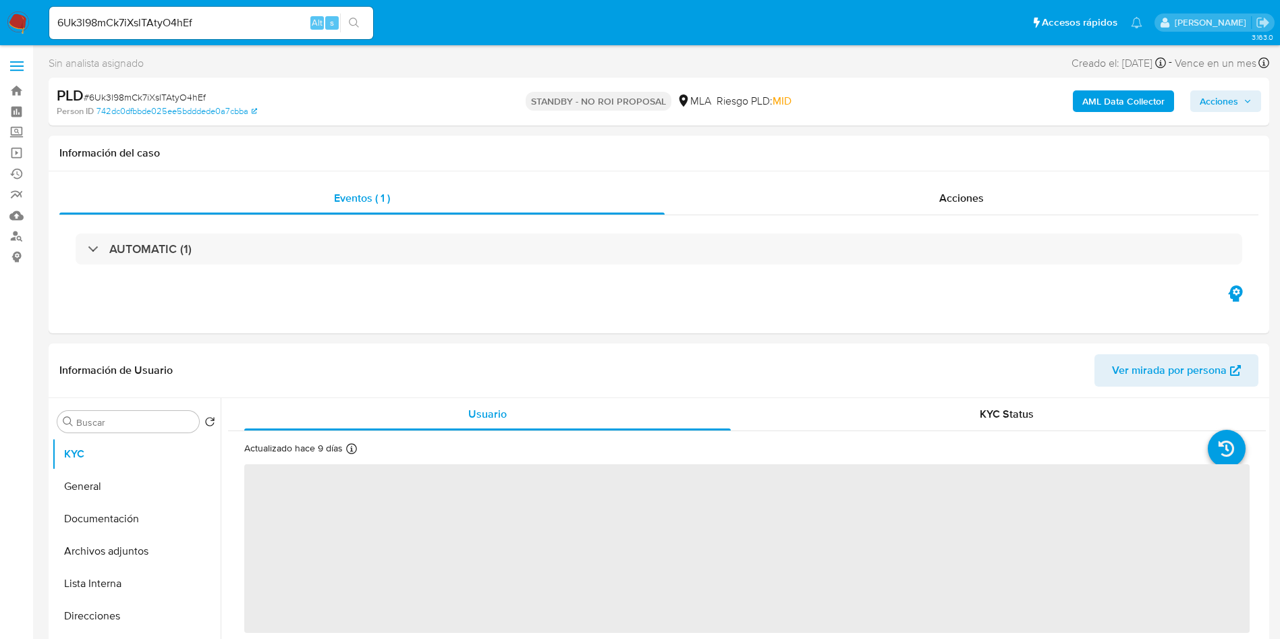
select select "10"
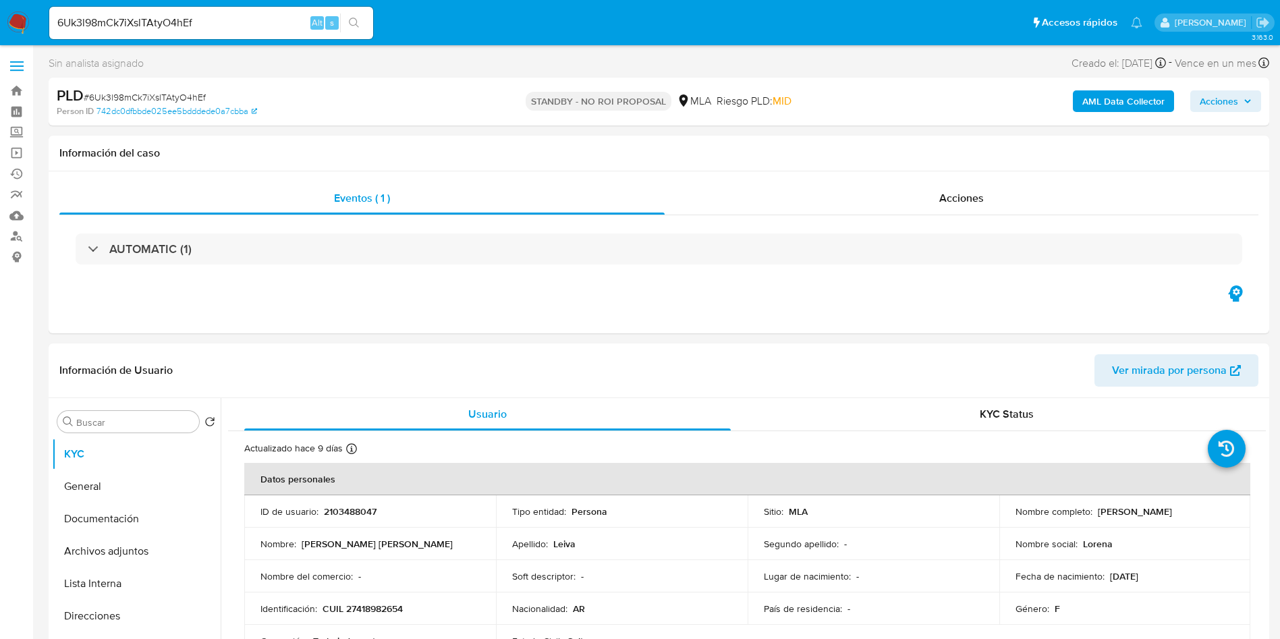
click at [213, 16] on input "6Uk3l98mCk7iXslTAtyO4hEf" at bounding box center [211, 23] width 324 height 18
paste input "eXuhCTOcmmPXlaXSn6z9jHii"
type input "eXuhCTOcmmPXlaXSn6z9jHii"
click at [347, 9] on div "eXuhCTOcmmPXlaXSn6z9jHii Alt s" at bounding box center [211, 23] width 324 height 32
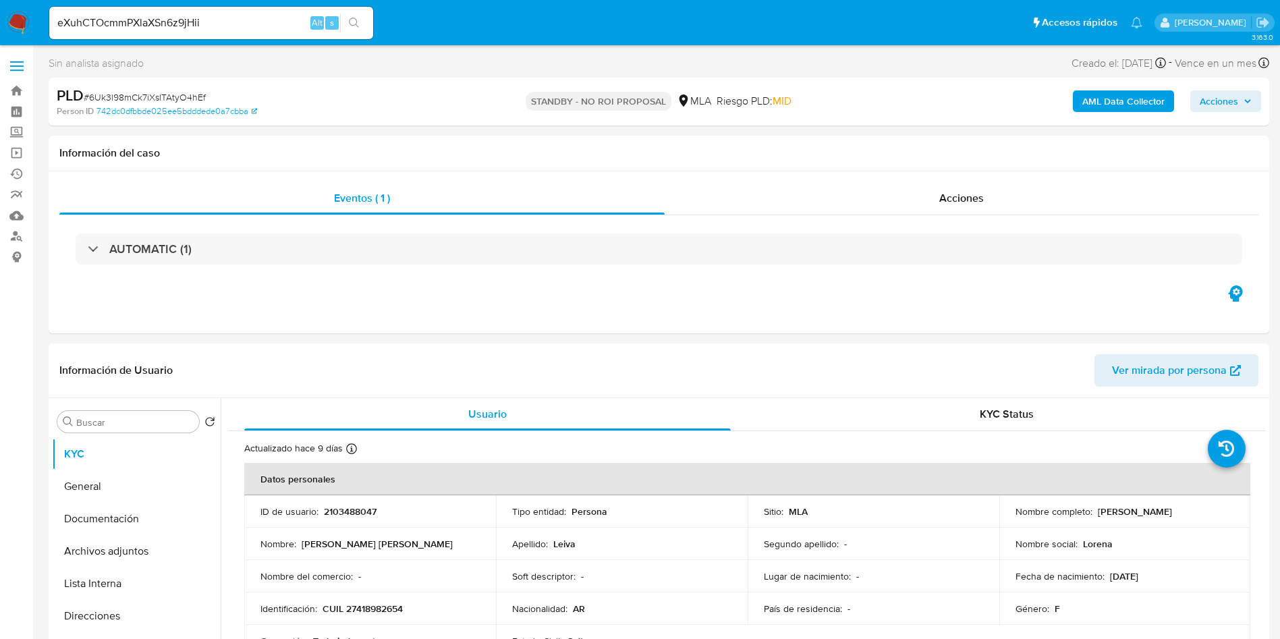
click at [353, 18] on icon "search-icon" at bounding box center [354, 23] width 10 height 10
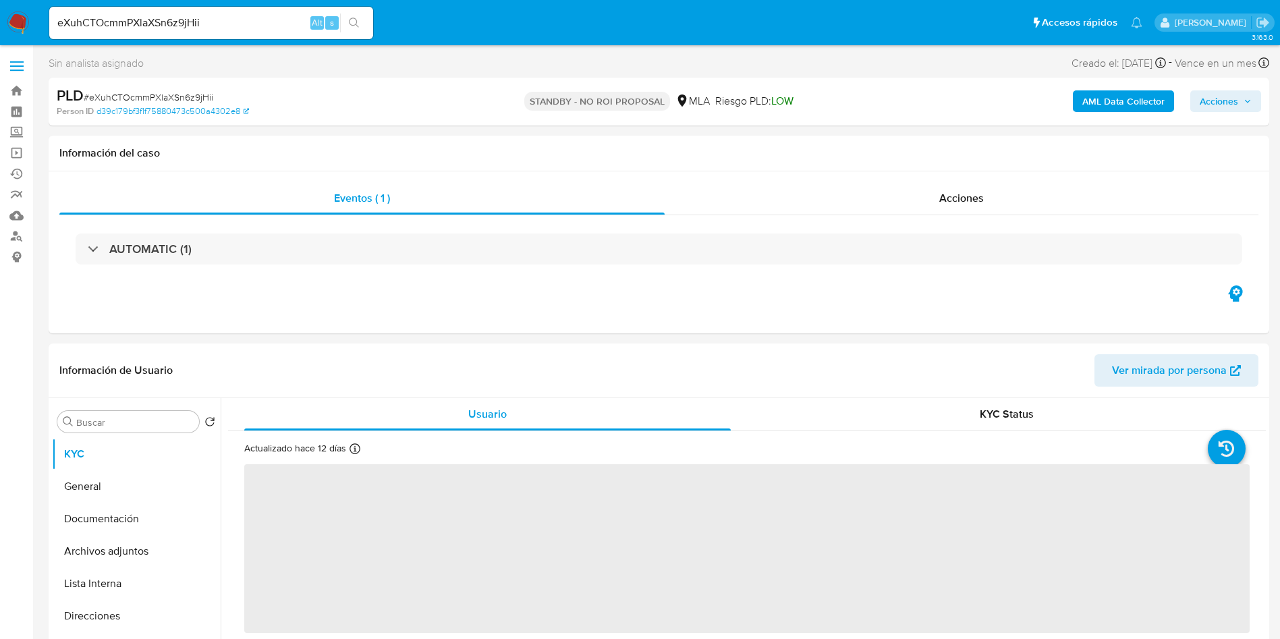
select select "10"
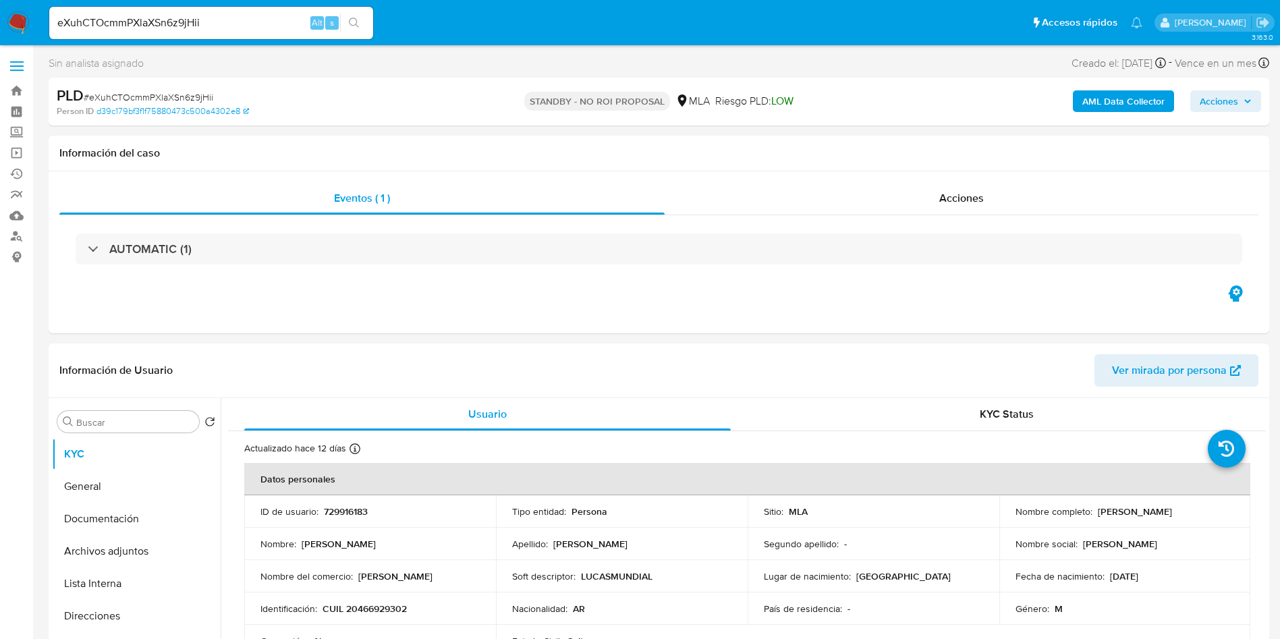
click at [227, 32] on div "eXuhCTOcmmPXlaXSn6z9jHii Alt s" at bounding box center [211, 23] width 324 height 32
click at [212, 20] on input "eXuhCTOcmmPXlaXSn6z9jHii" at bounding box center [211, 23] width 324 height 18
paste input "vaAzosQNMrsUFlfHjx6C29M1"
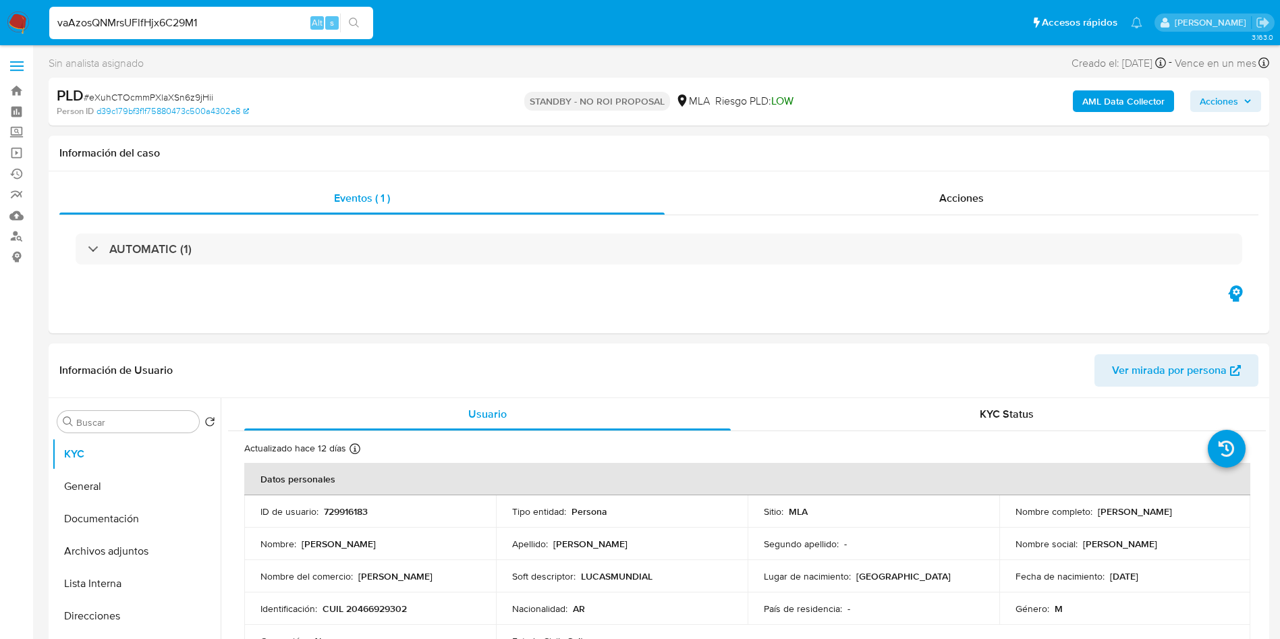
type input "vaAzosQNMrsUFlfHjx6C29M1"
click at [335, 11] on div "vaAzosQNMrsUFlfHjx6C29M1 Alt s" at bounding box center [211, 23] width 324 height 32
click at [351, 22] on icon "search-icon" at bounding box center [354, 23] width 11 height 11
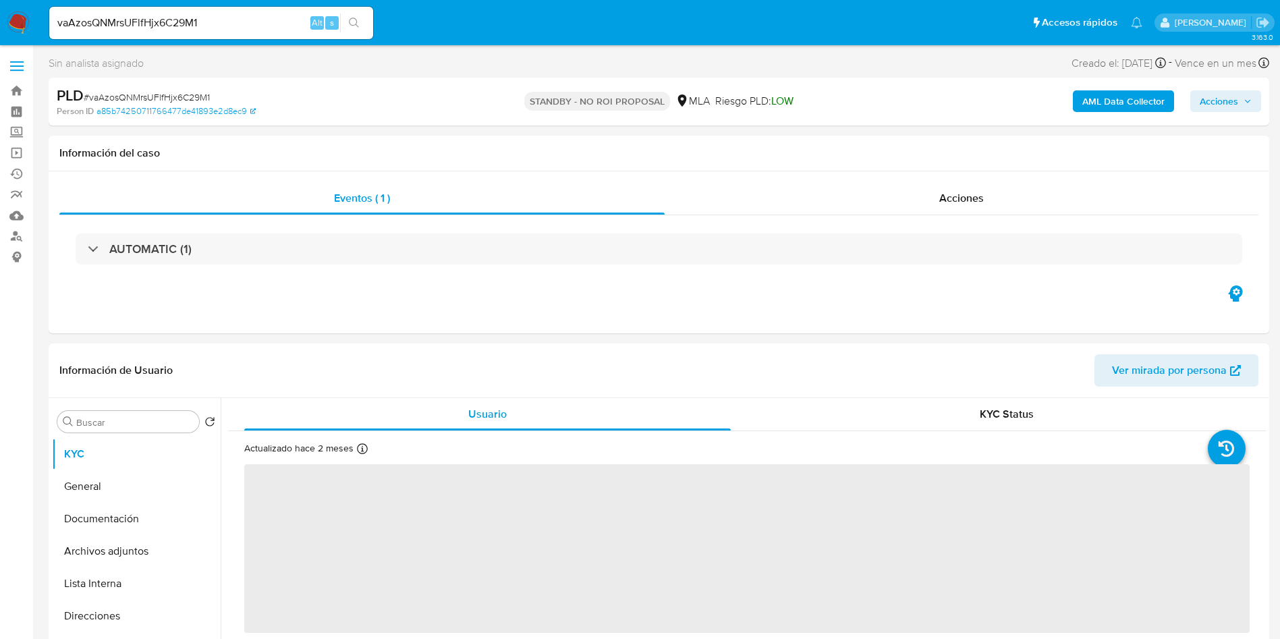
select select "10"
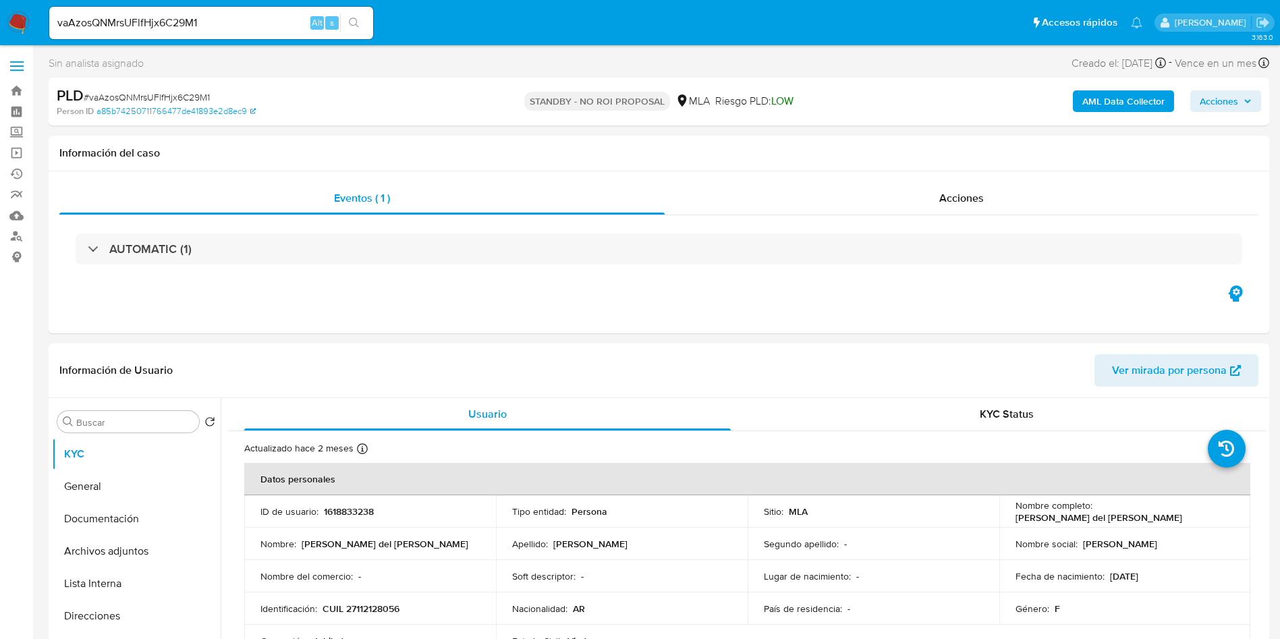
click at [239, 12] on div "vaAzosQNMrsUFlfHjx6C29M1 Alt s" at bounding box center [211, 23] width 324 height 32
click at [240, 21] on input "vaAzosQNMrsUFlfHjx6C29M1" at bounding box center [211, 23] width 324 height 18
paste input "LA2fSsSrBv5JsUwi8RH3F7E7"
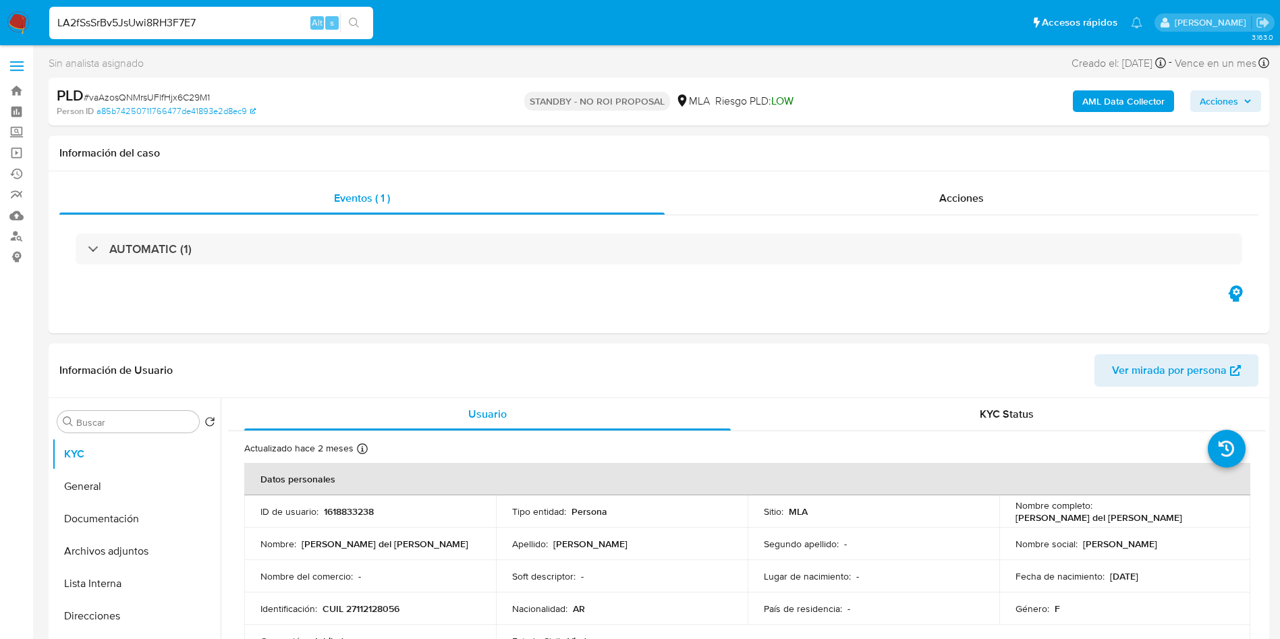
type input "LA2fSsSrBv5JsUwi8RH3F7E7"
click at [347, 25] on button "search-icon" at bounding box center [354, 22] width 28 height 19
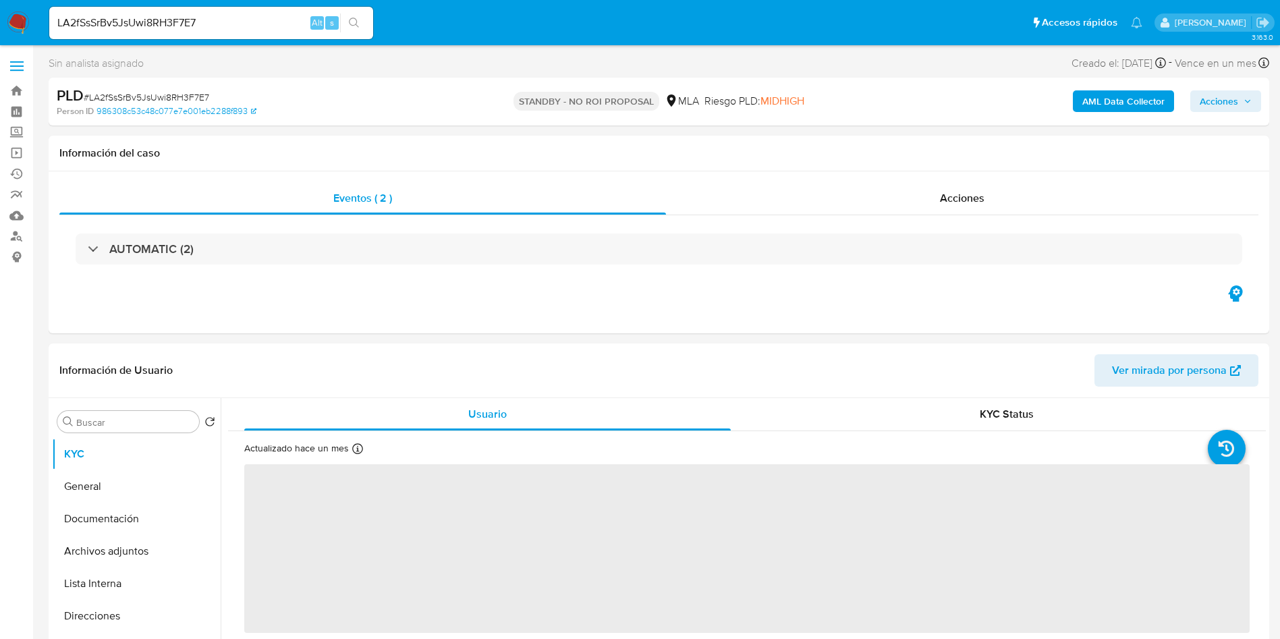
select select "10"
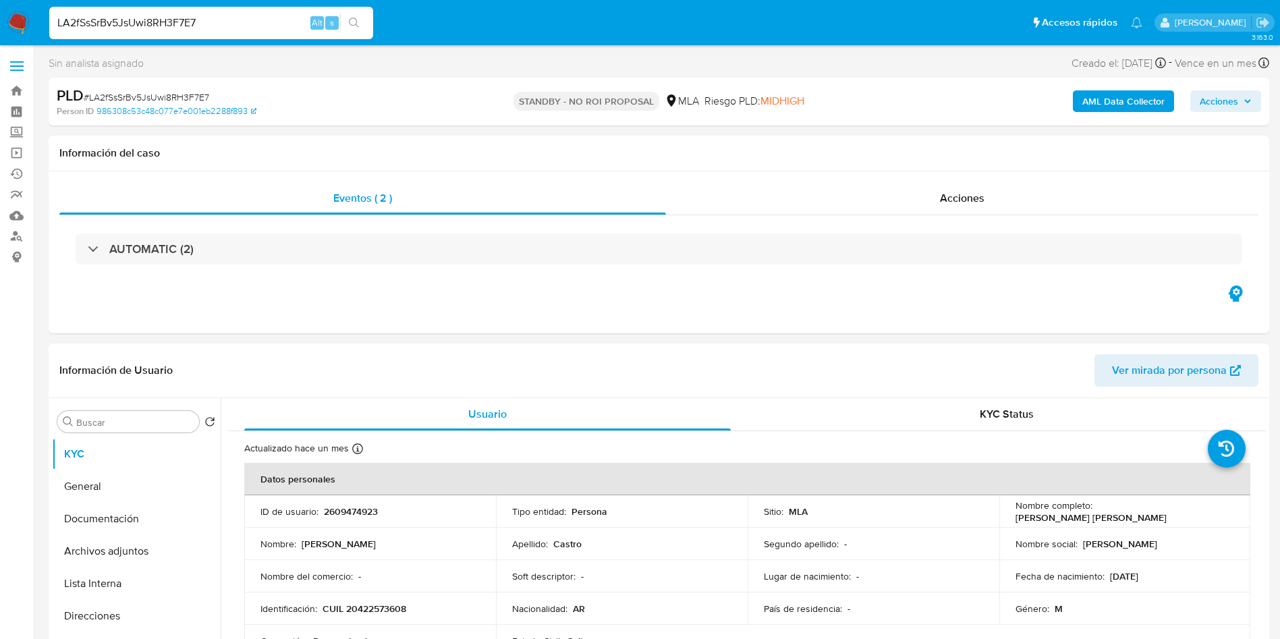
click at [248, 29] on input "LA2fSsSrBv5JsUwi8RH3F7E7" at bounding box center [211, 23] width 324 height 18
paste input "FwhSgWZhlwUCbMZltE6zbNJZ"
type input "FwhSgWZhlwUCbMZltE6zbNJZ"
click at [354, 28] on button "search-icon" at bounding box center [354, 22] width 28 height 19
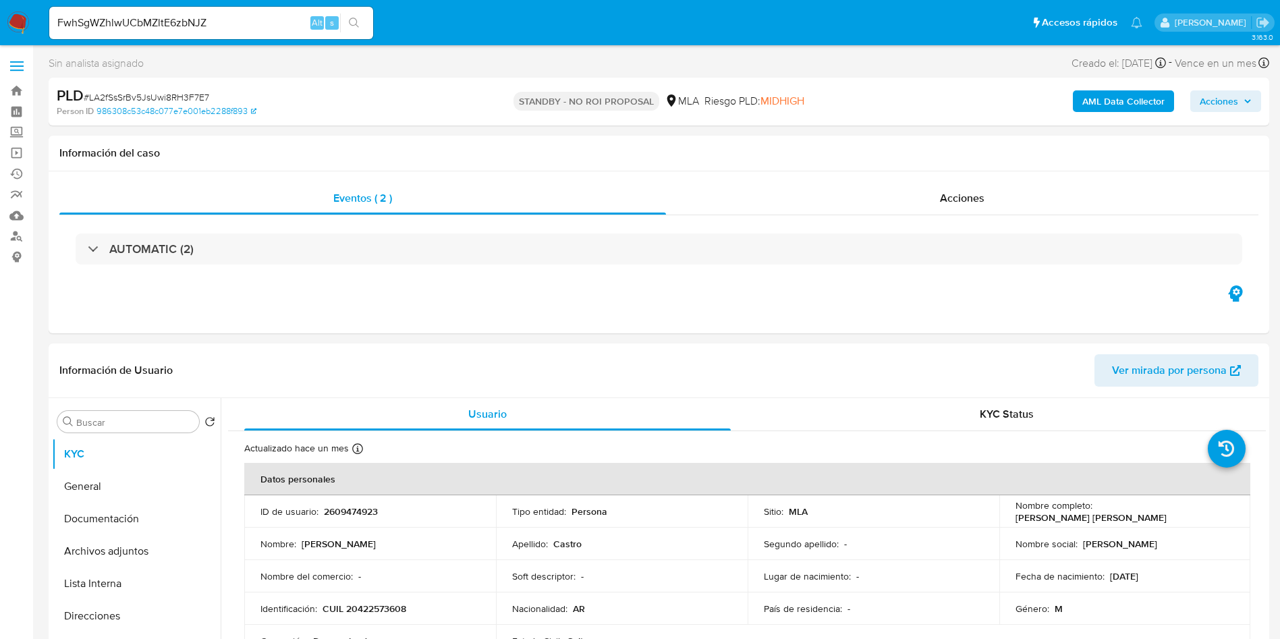
click at [354, 14] on button "search-icon" at bounding box center [354, 22] width 28 height 19
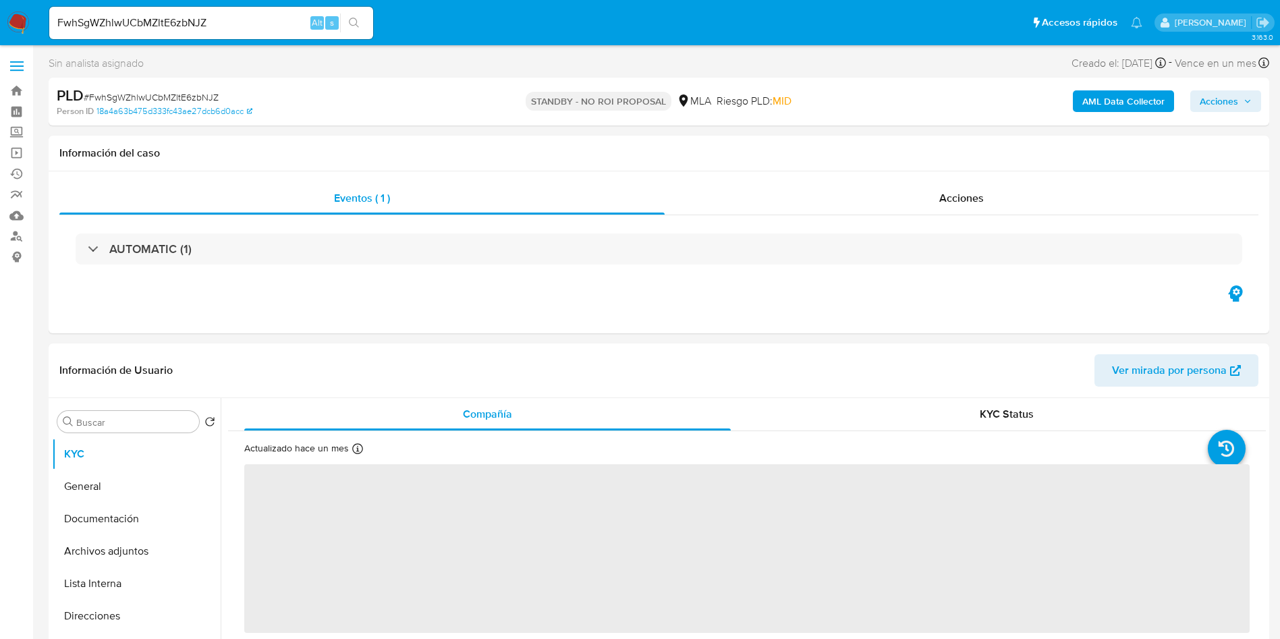
select select "10"
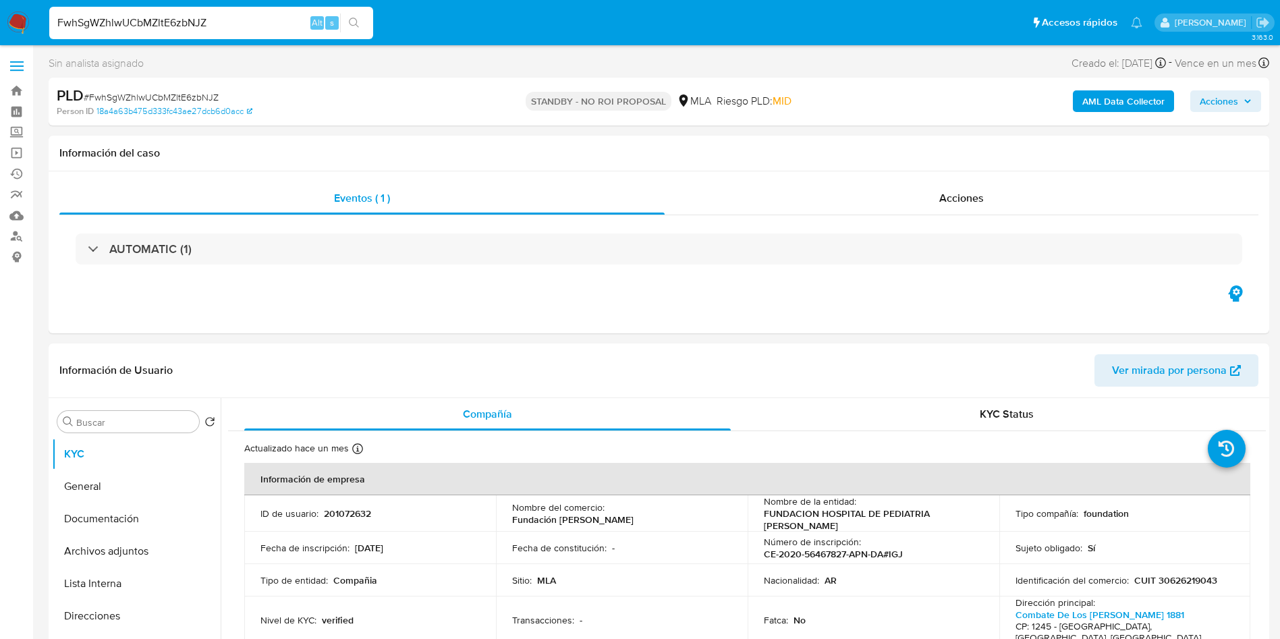
click at [258, 27] on input "FwhSgWZhlwUCbMZltE6zbNJZ" at bounding box center [211, 23] width 324 height 18
paste input "yjxiyMeM4Eh4S86eGGyoLfKK"
type input "yjxiyMeM4Eh4S86eGGyoLfKK"
click at [351, 22] on icon "search-icon" at bounding box center [354, 23] width 11 height 11
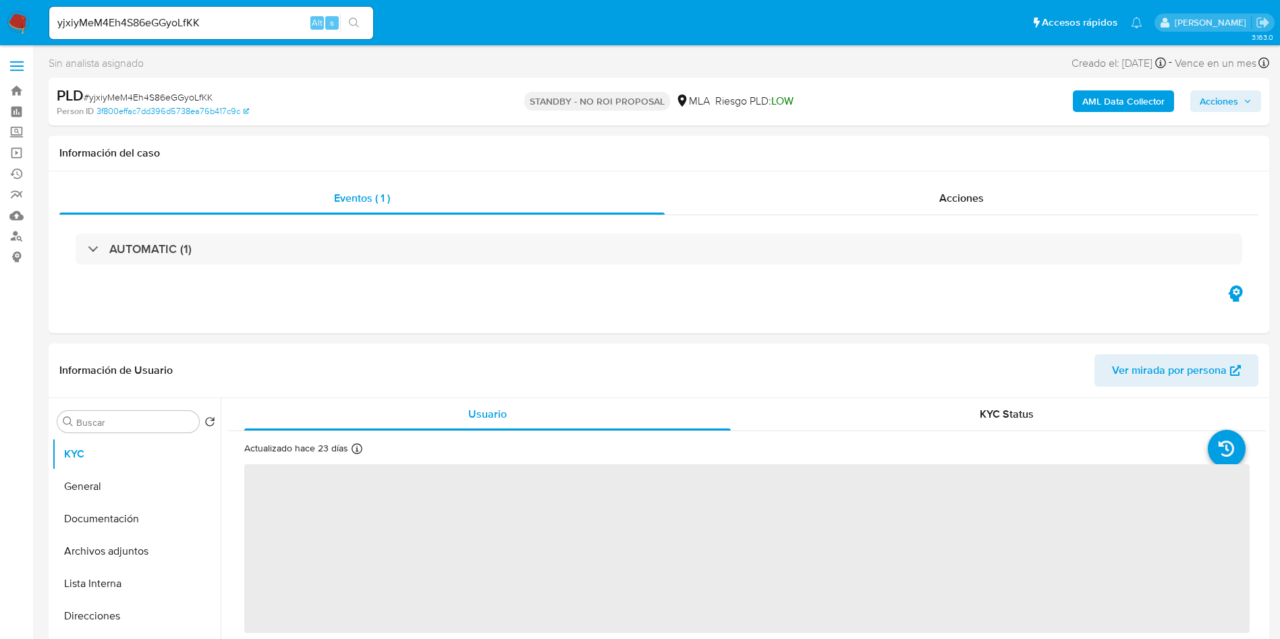
select select "10"
